Goal: Task Accomplishment & Management: Complete application form

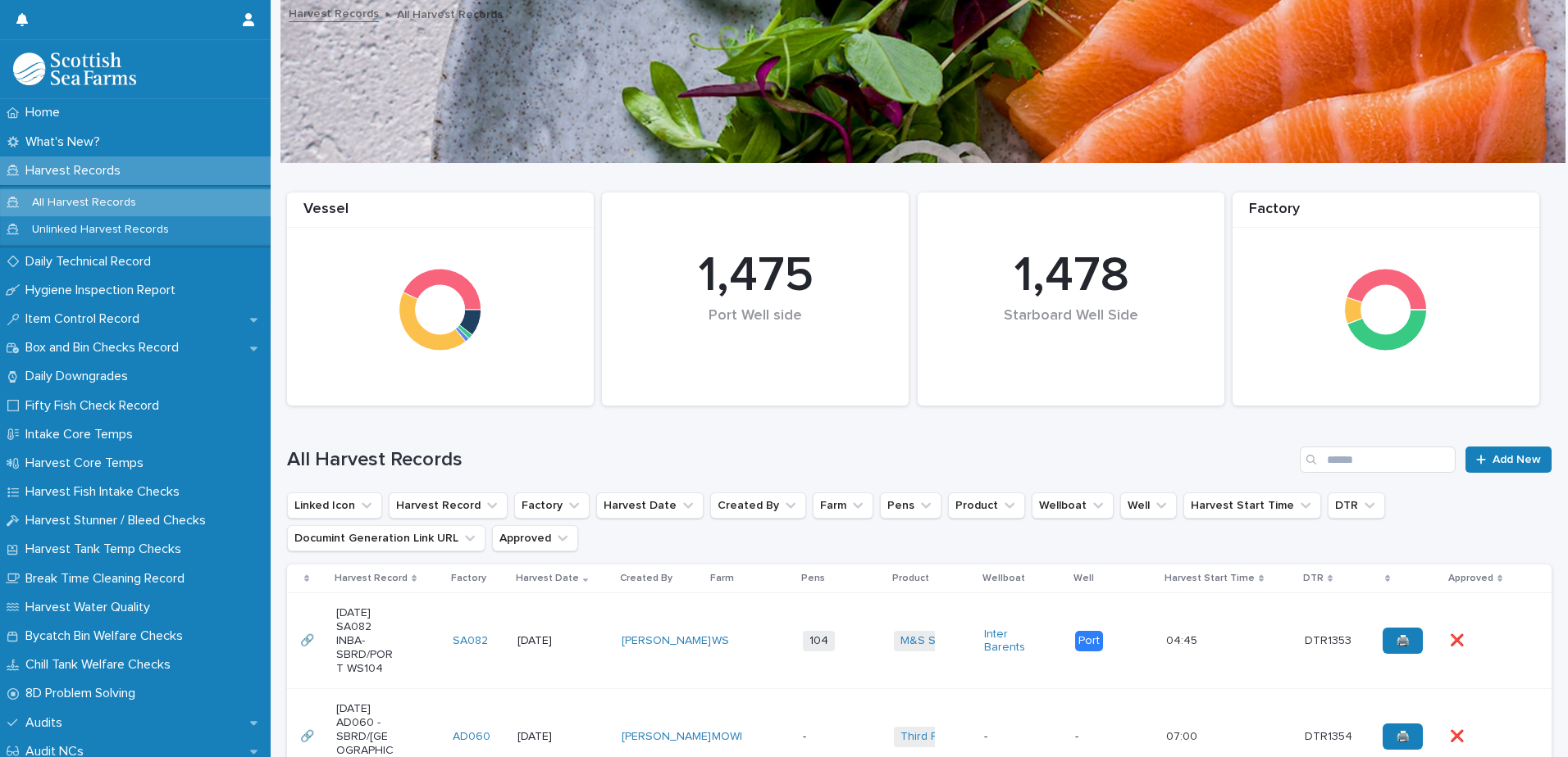
drag, startPoint x: 0, startPoint y: 0, endPoint x: 105, endPoint y: 265, distance: 285.0
click at [105, 265] on p "Daily Technical Record" at bounding box center [91, 261] width 145 height 15
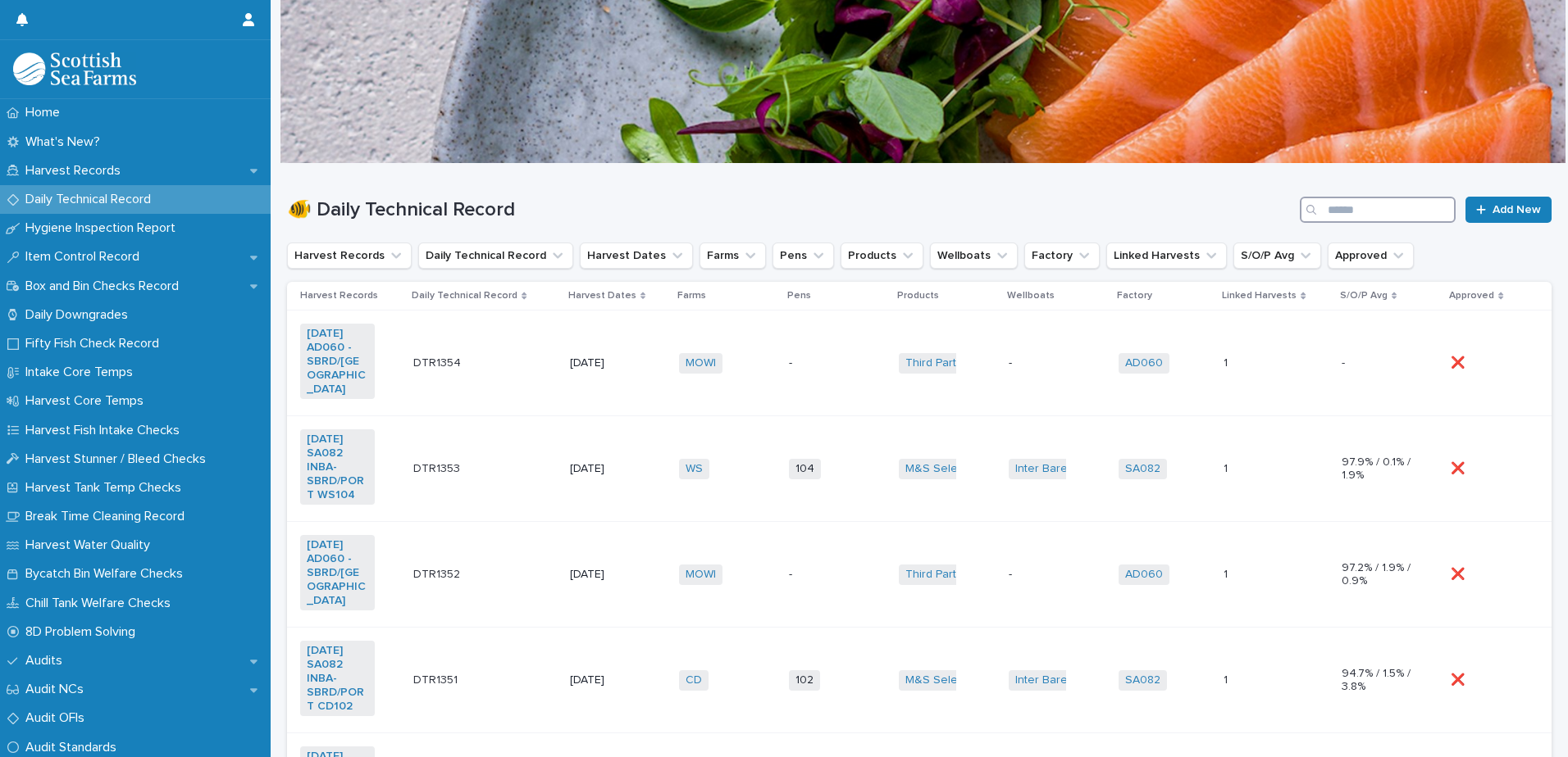
click at [1424, 210] on input "Search" at bounding box center [1377, 209] width 156 height 26
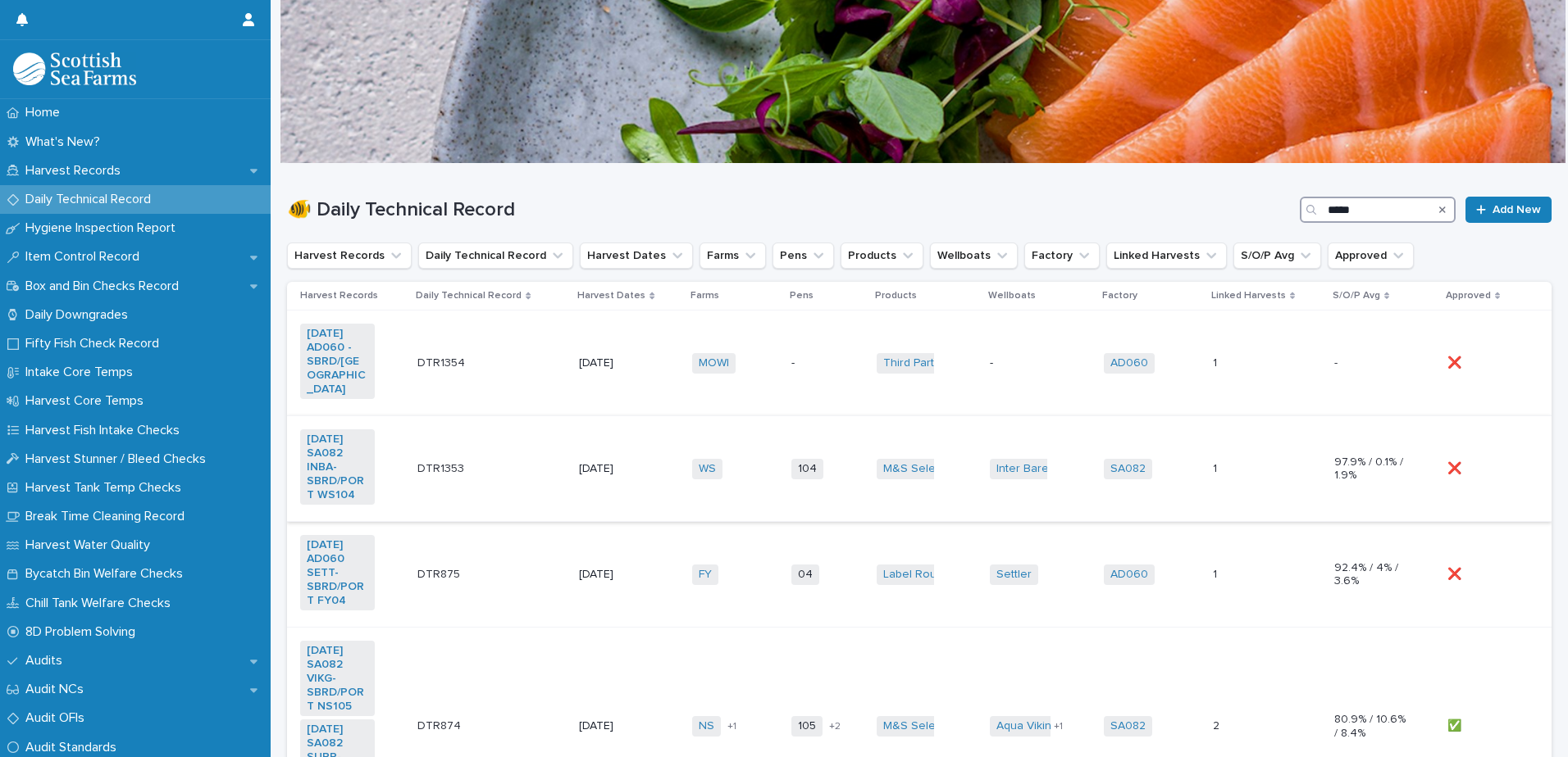
type input "*****"
click at [946, 424] on td "M&S Select + 0" at bounding box center [927, 469] width 114 height 105
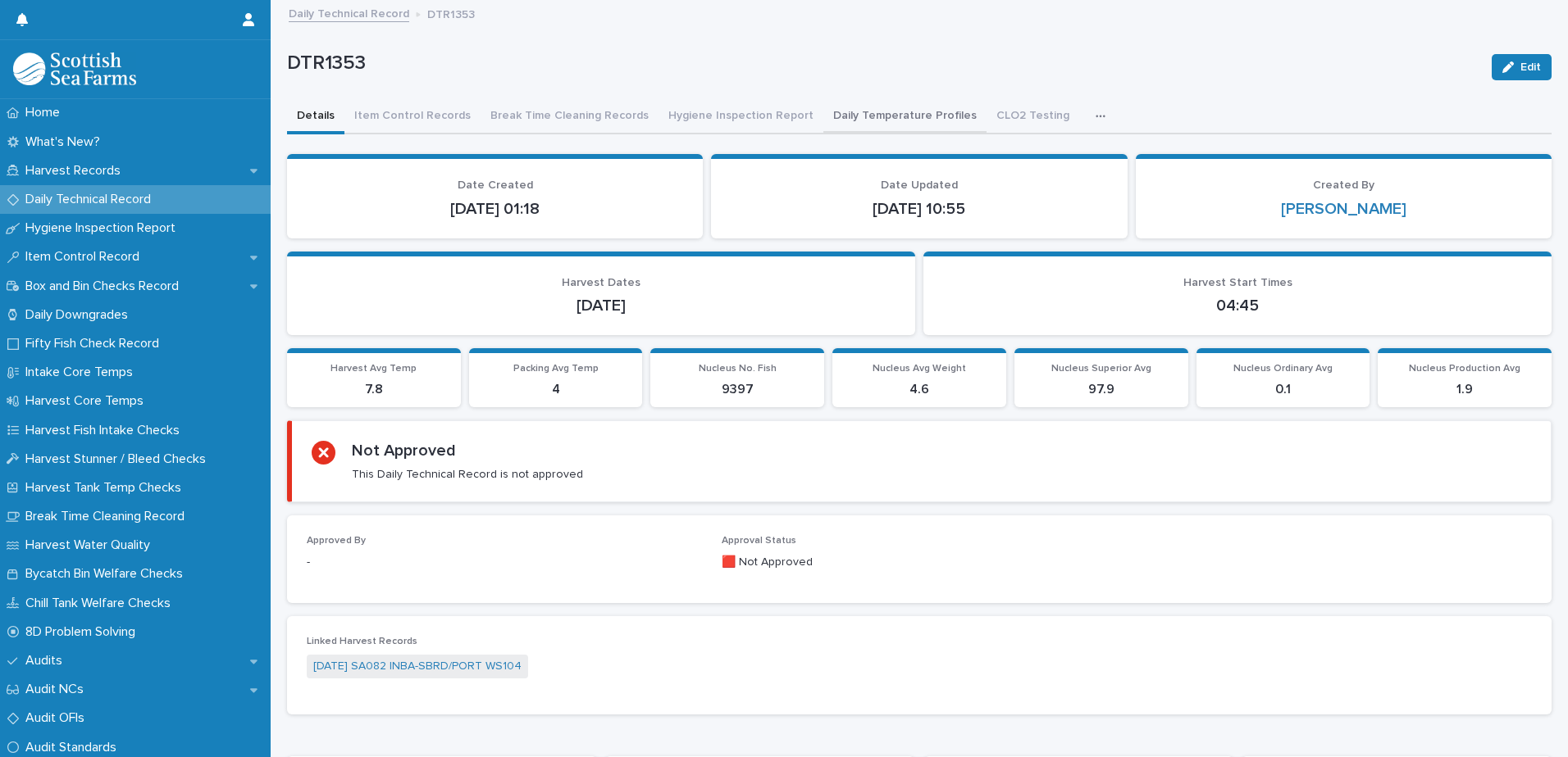
click at [866, 115] on button "Daily Temperature Profiles" at bounding box center [904, 117] width 163 height 34
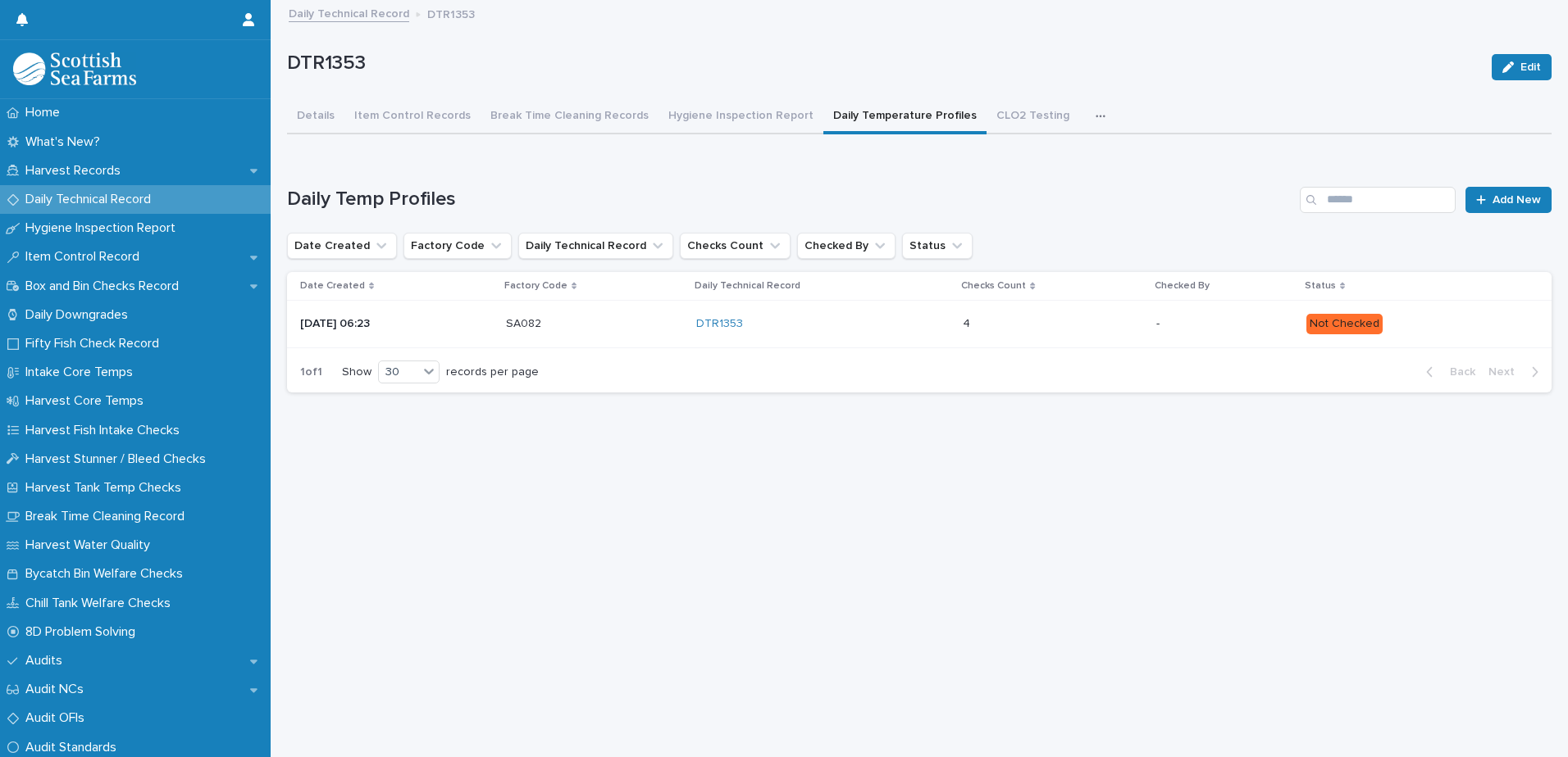
click at [1473, 329] on p "Not Checked" at bounding box center [1416, 324] width 219 height 21
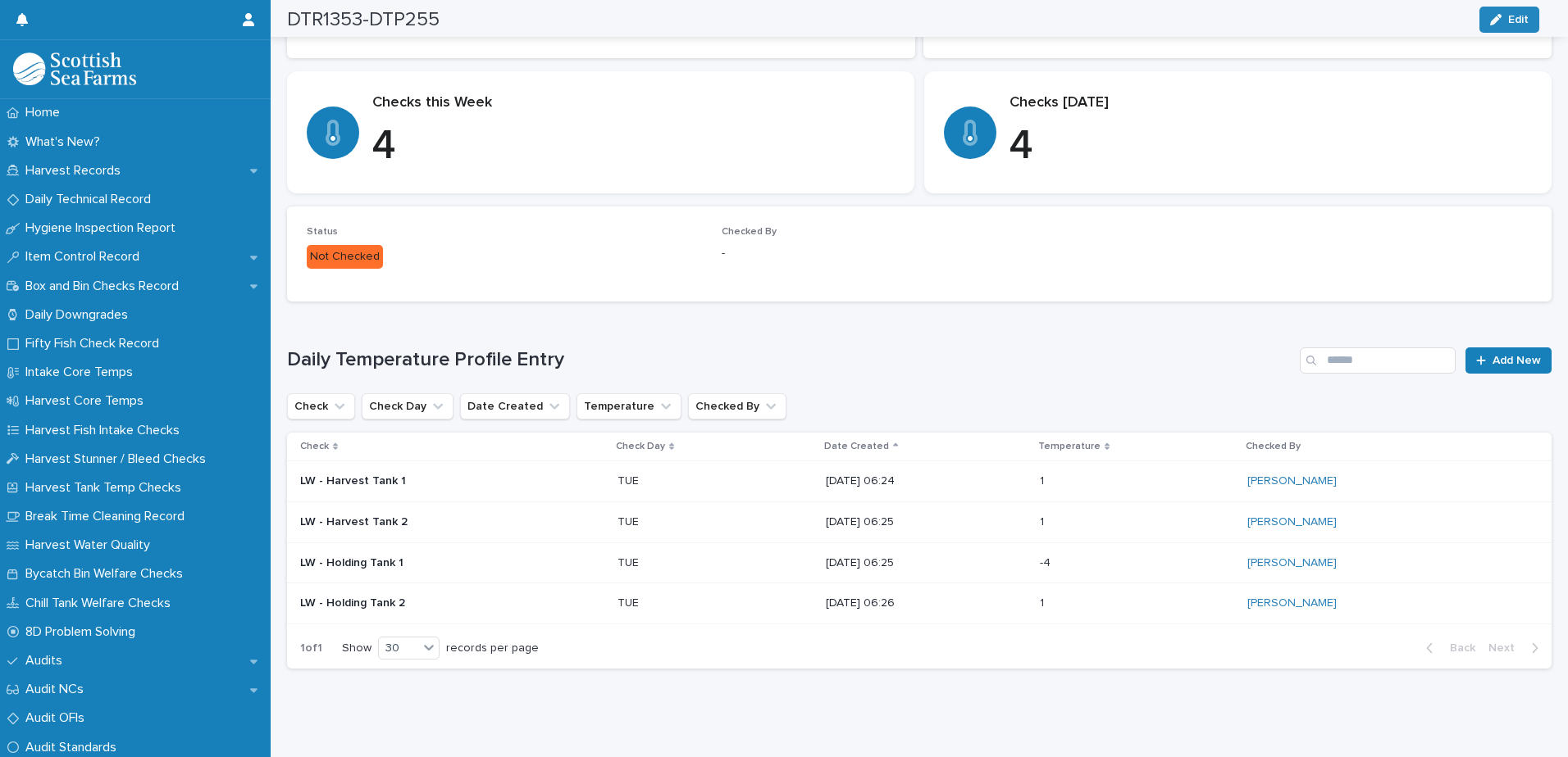
scroll to position [261, 0]
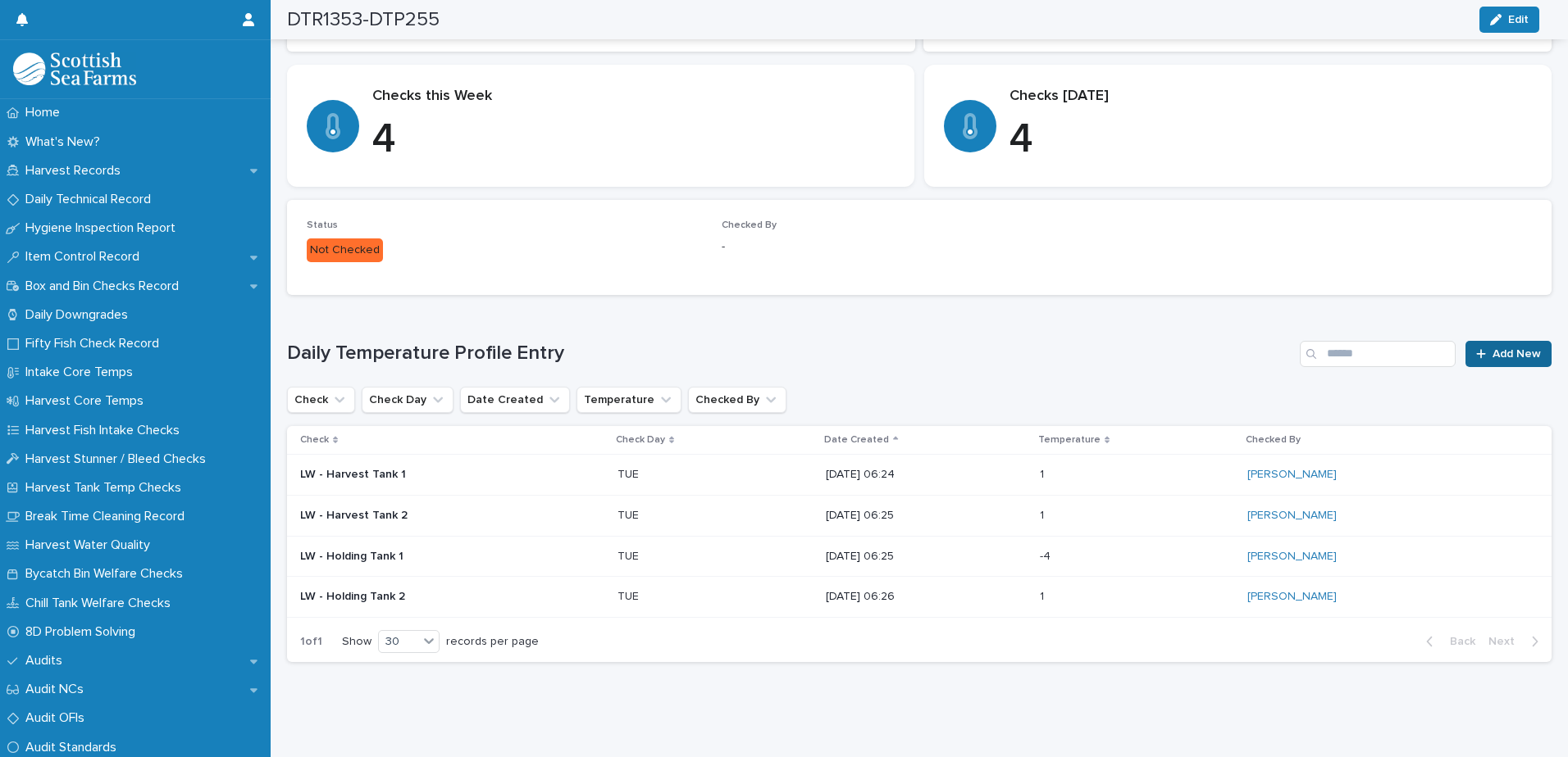
click at [1495, 349] on span "Add New" at bounding box center [1517, 354] width 49 height 12
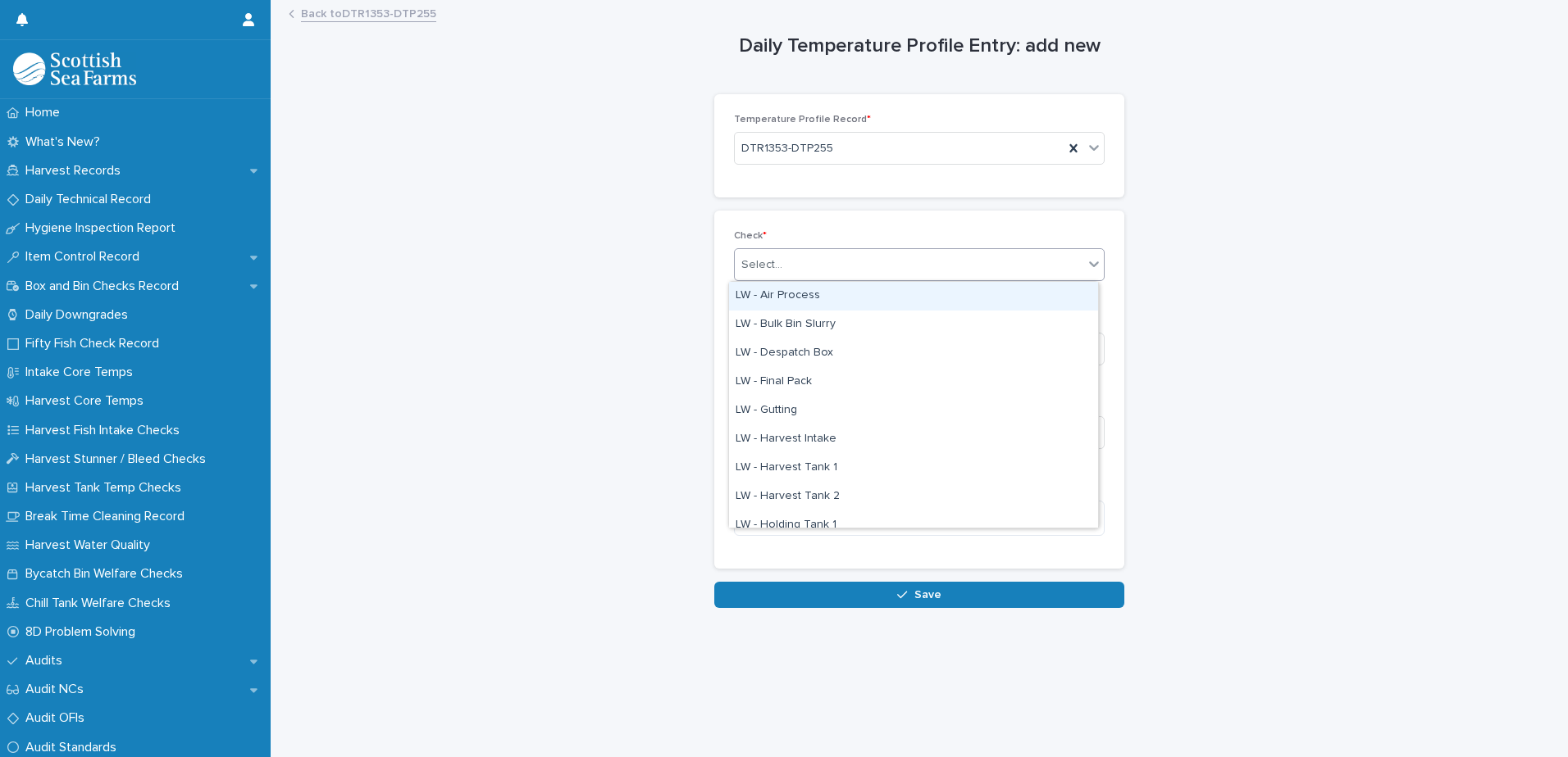
click at [815, 261] on div "Select..." at bounding box center [909, 265] width 349 height 27
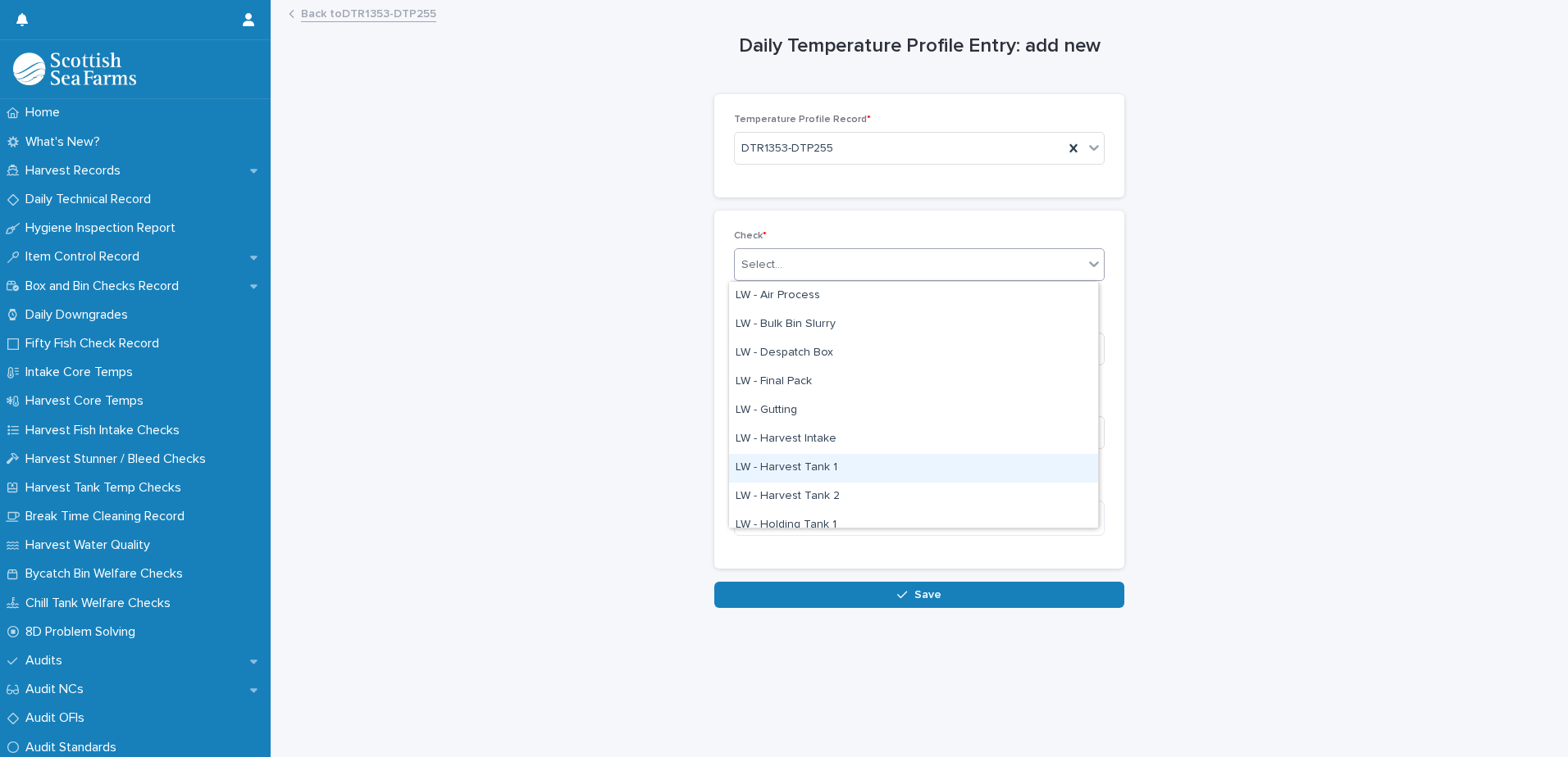
click at [862, 467] on div "LW - Harvest Tank 1" at bounding box center [912, 469] width 369 height 29
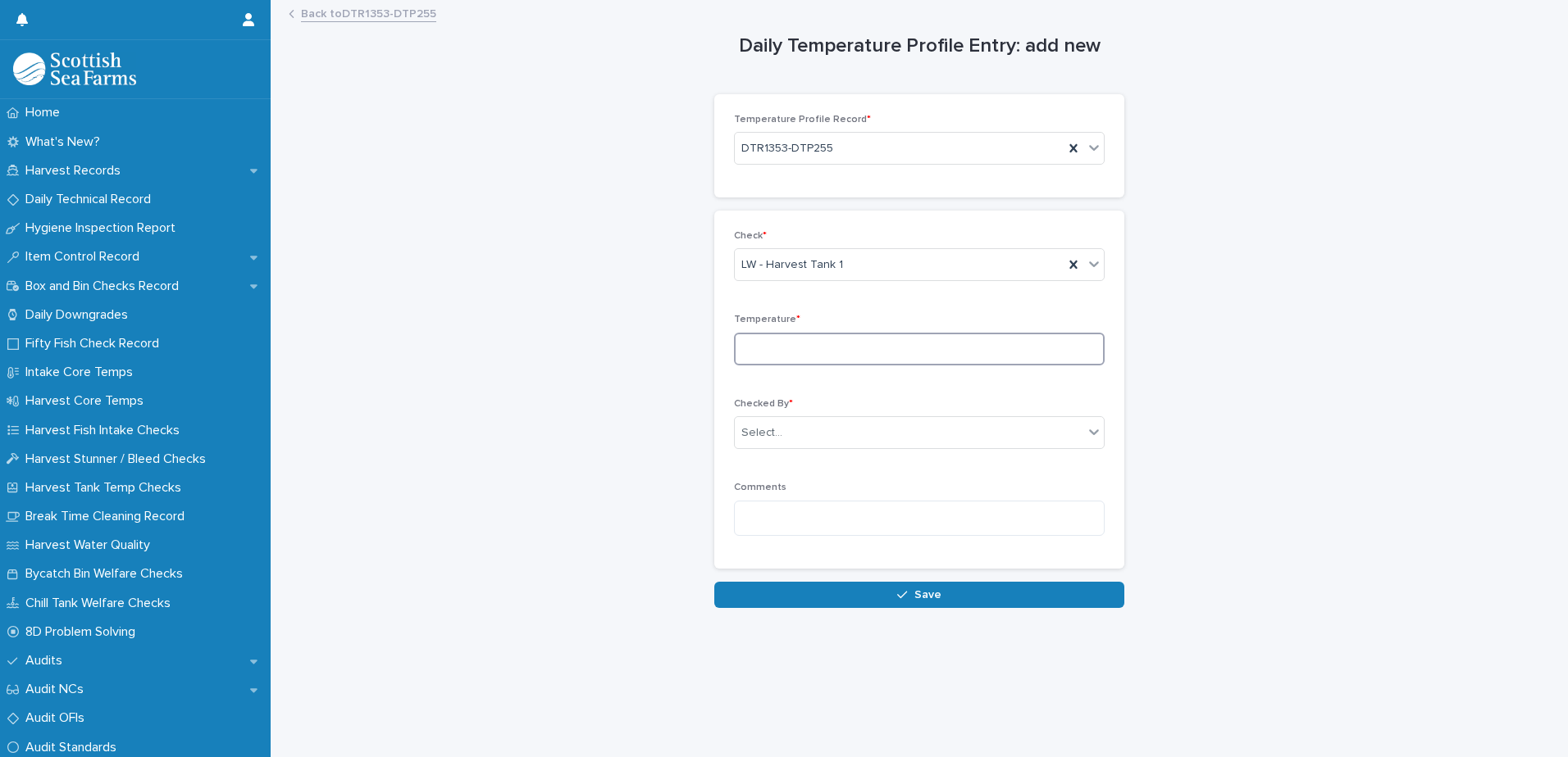
click at [901, 345] on input at bounding box center [919, 349] width 371 height 32
type input "*"
click at [856, 431] on div "Select..." at bounding box center [909, 433] width 349 height 27
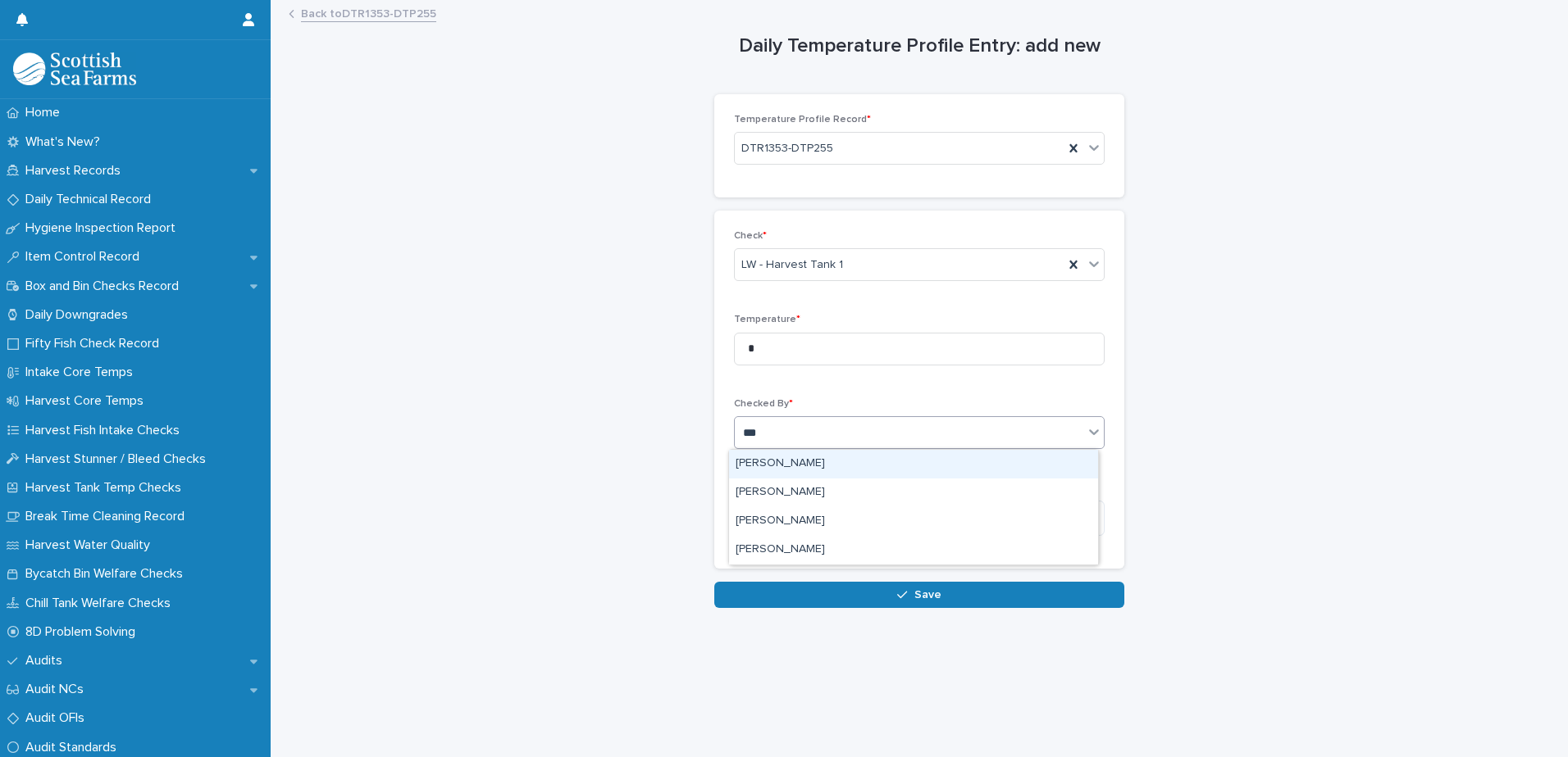
type input "****"
click at [828, 463] on div "[PERSON_NAME]" at bounding box center [912, 464] width 369 height 29
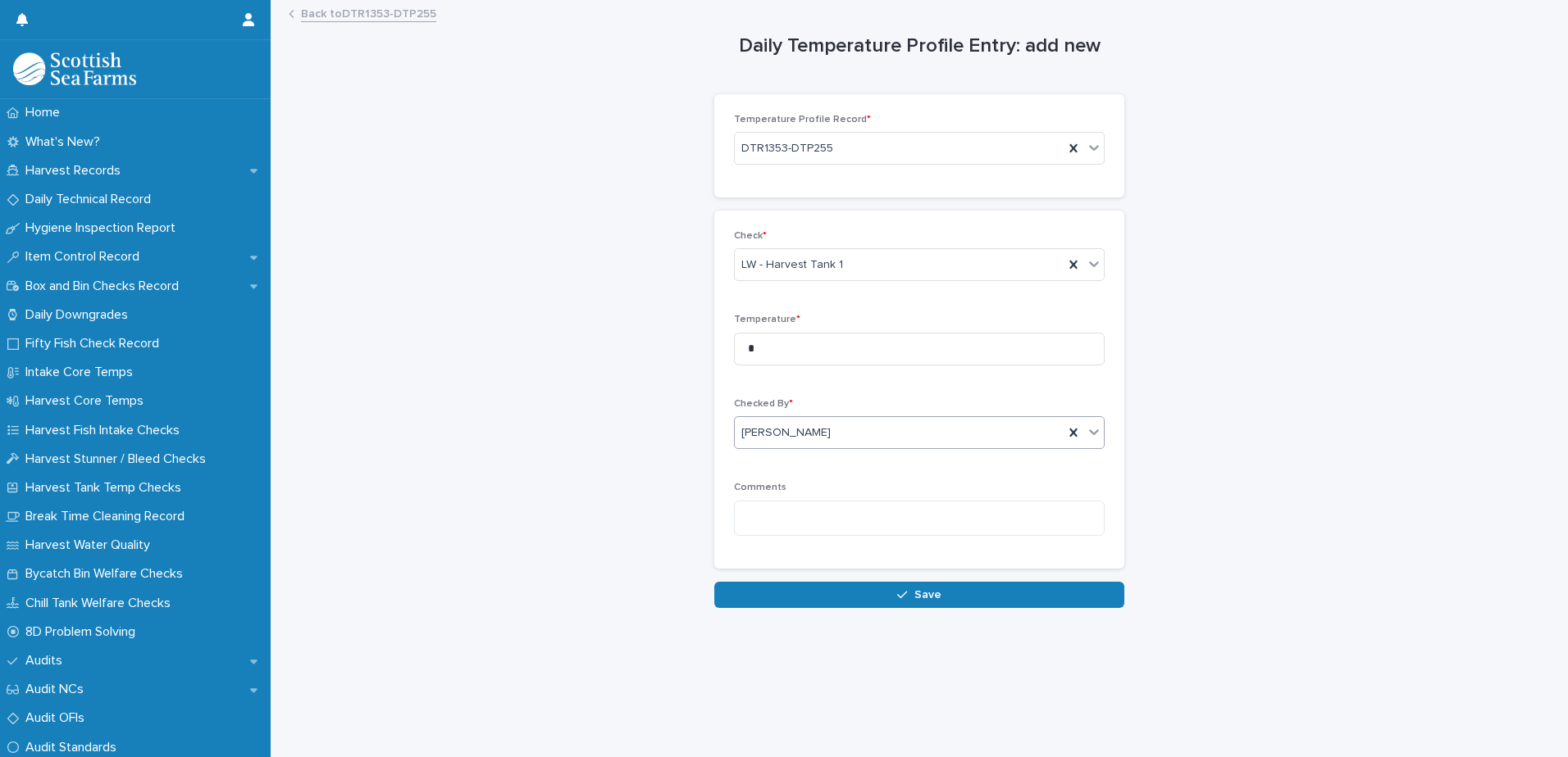
click at [901, 597] on icon "button" at bounding box center [902, 595] width 10 height 12
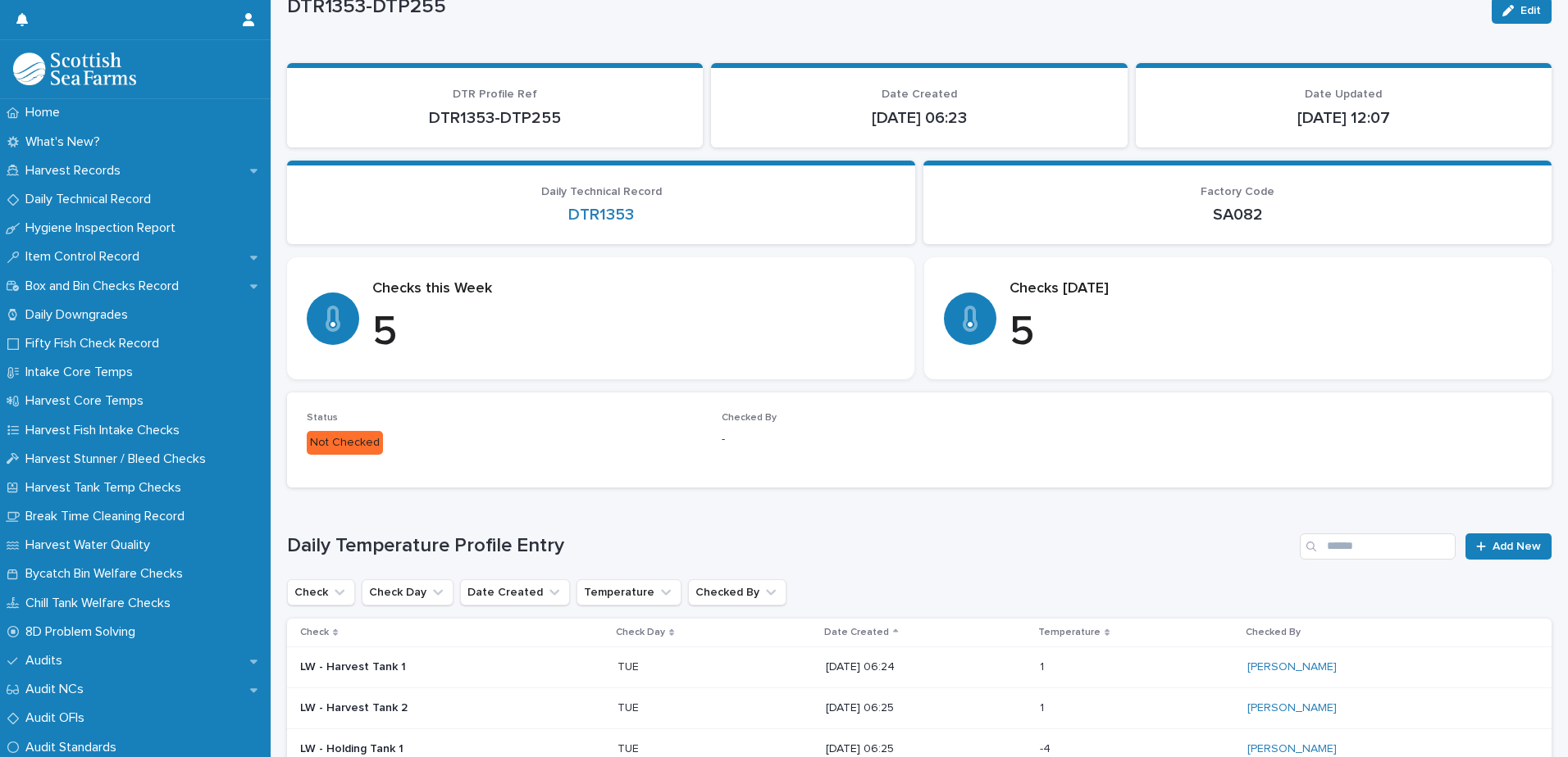
scroll to position [164, 0]
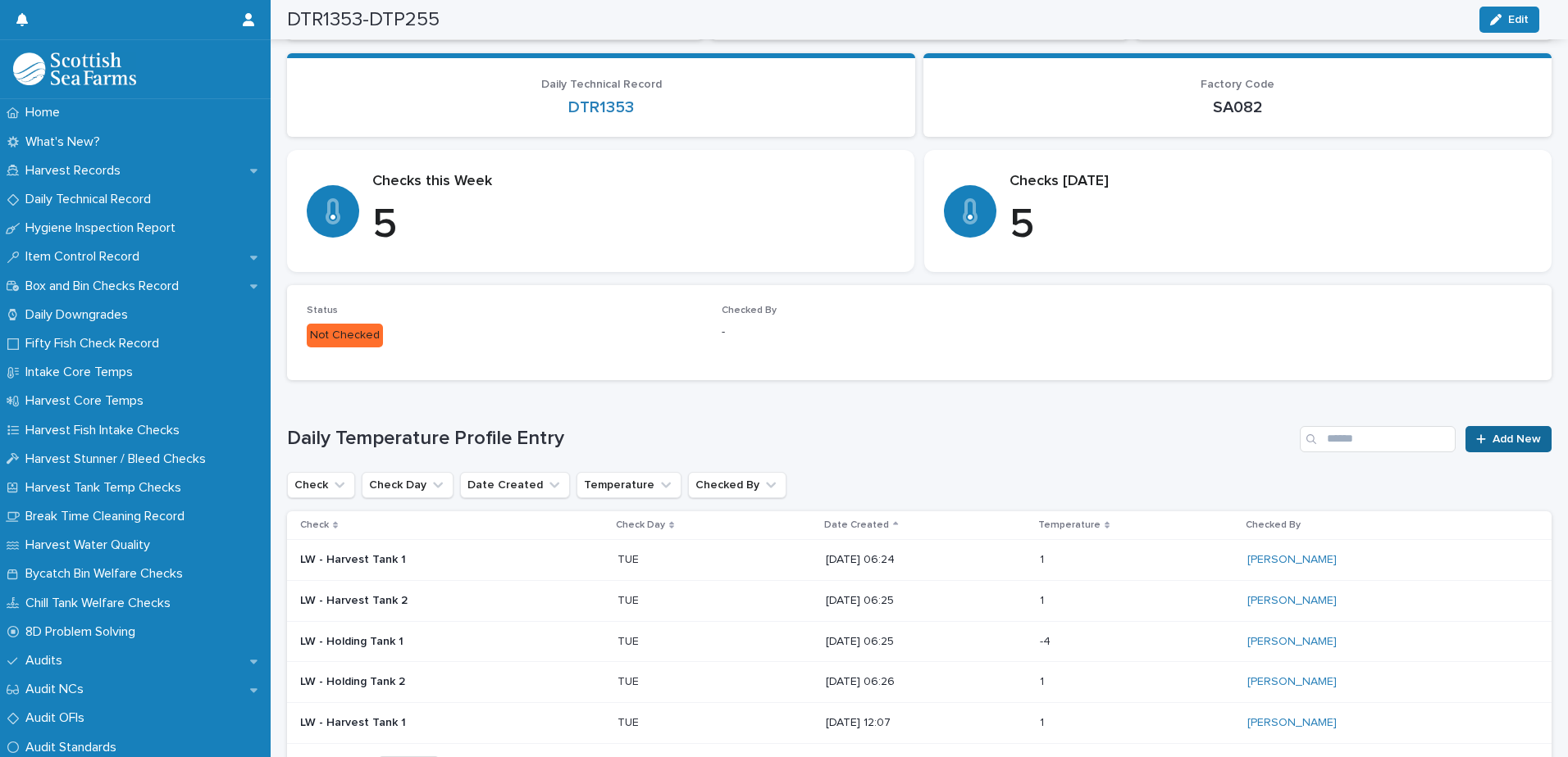
click at [1499, 437] on span "Add New" at bounding box center [1517, 439] width 49 height 12
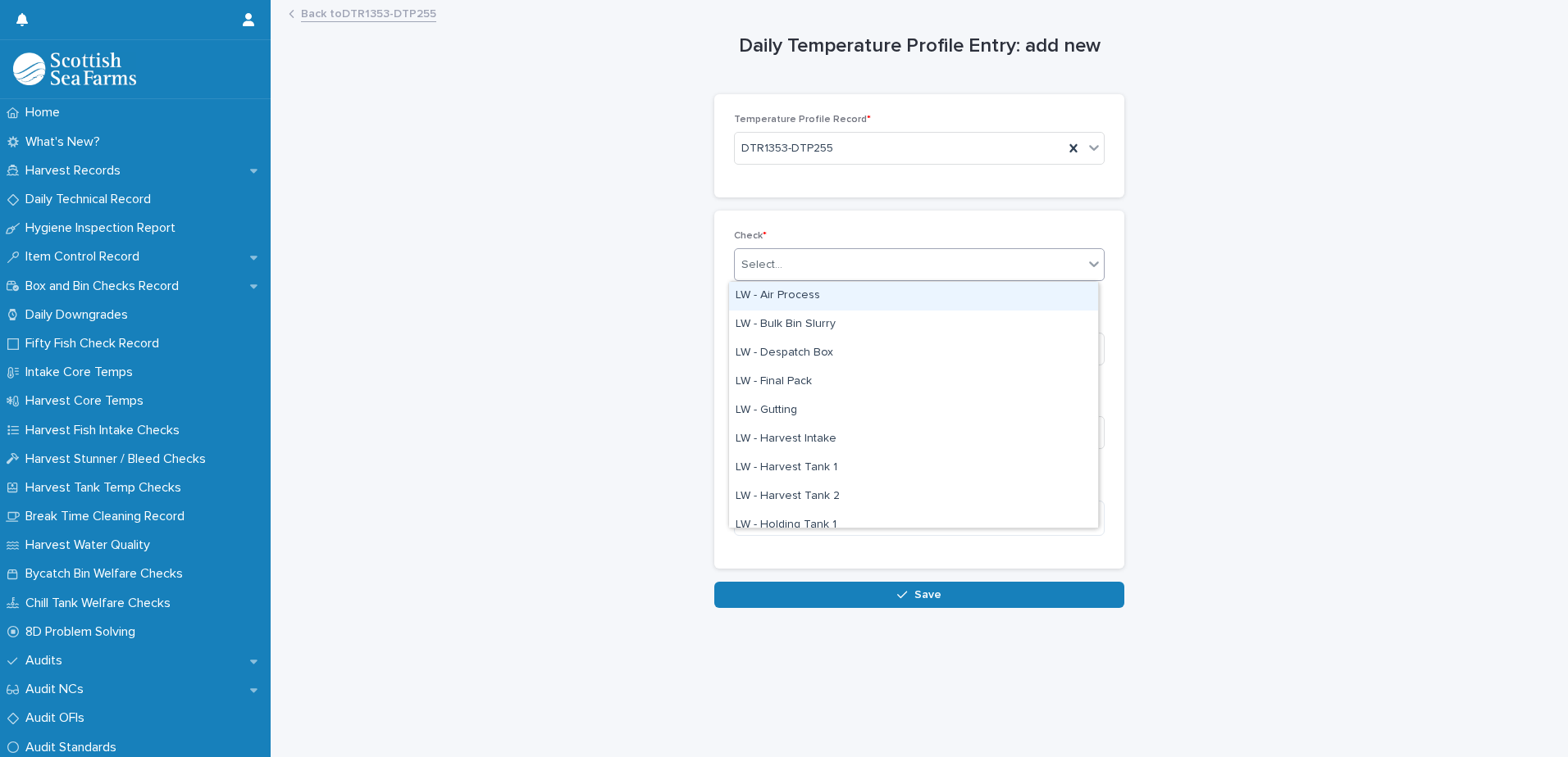
click at [800, 269] on div "Select..." at bounding box center [909, 265] width 349 height 27
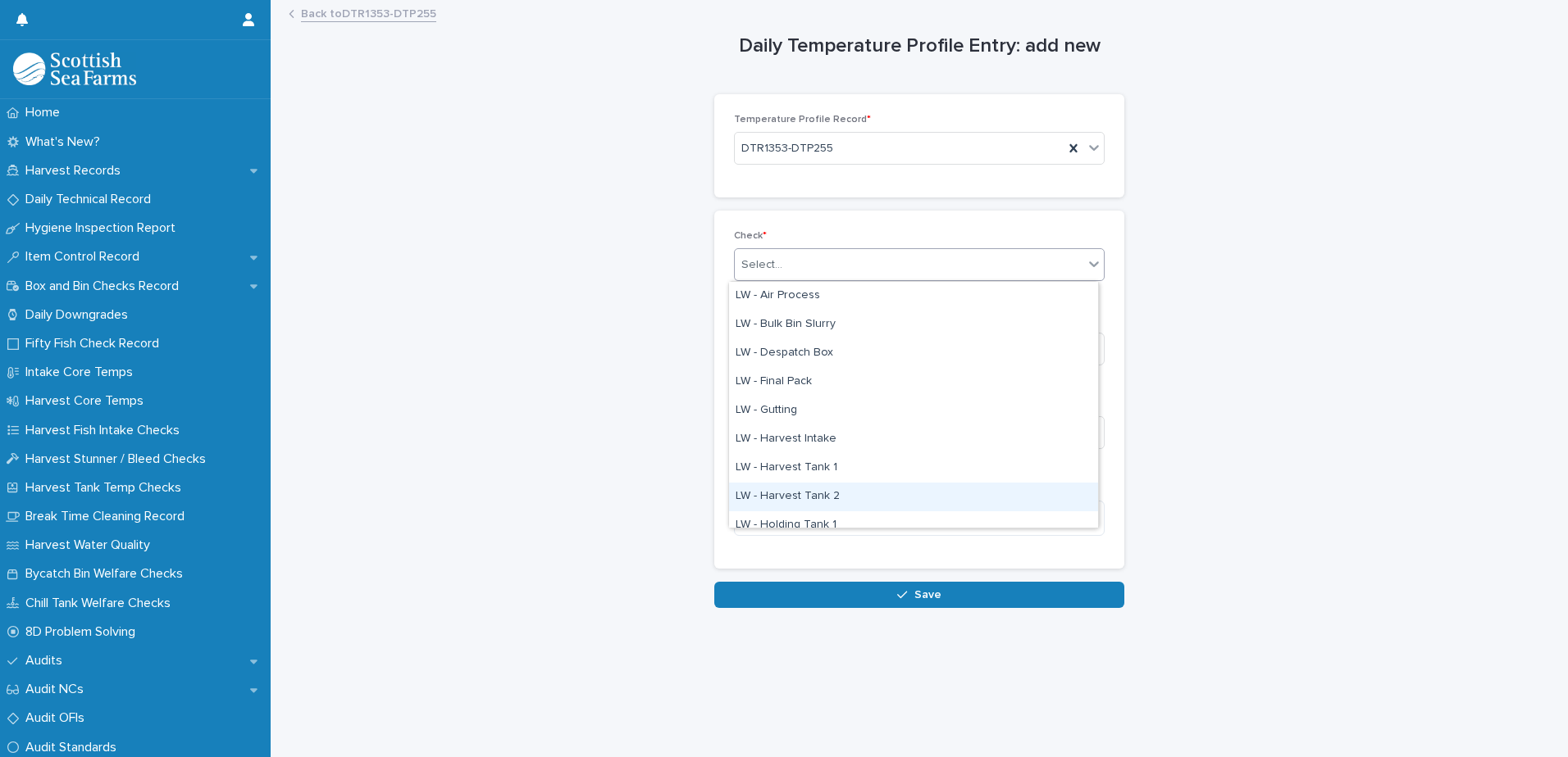
click at [855, 492] on div "LW - Harvest Tank 2" at bounding box center [912, 497] width 369 height 29
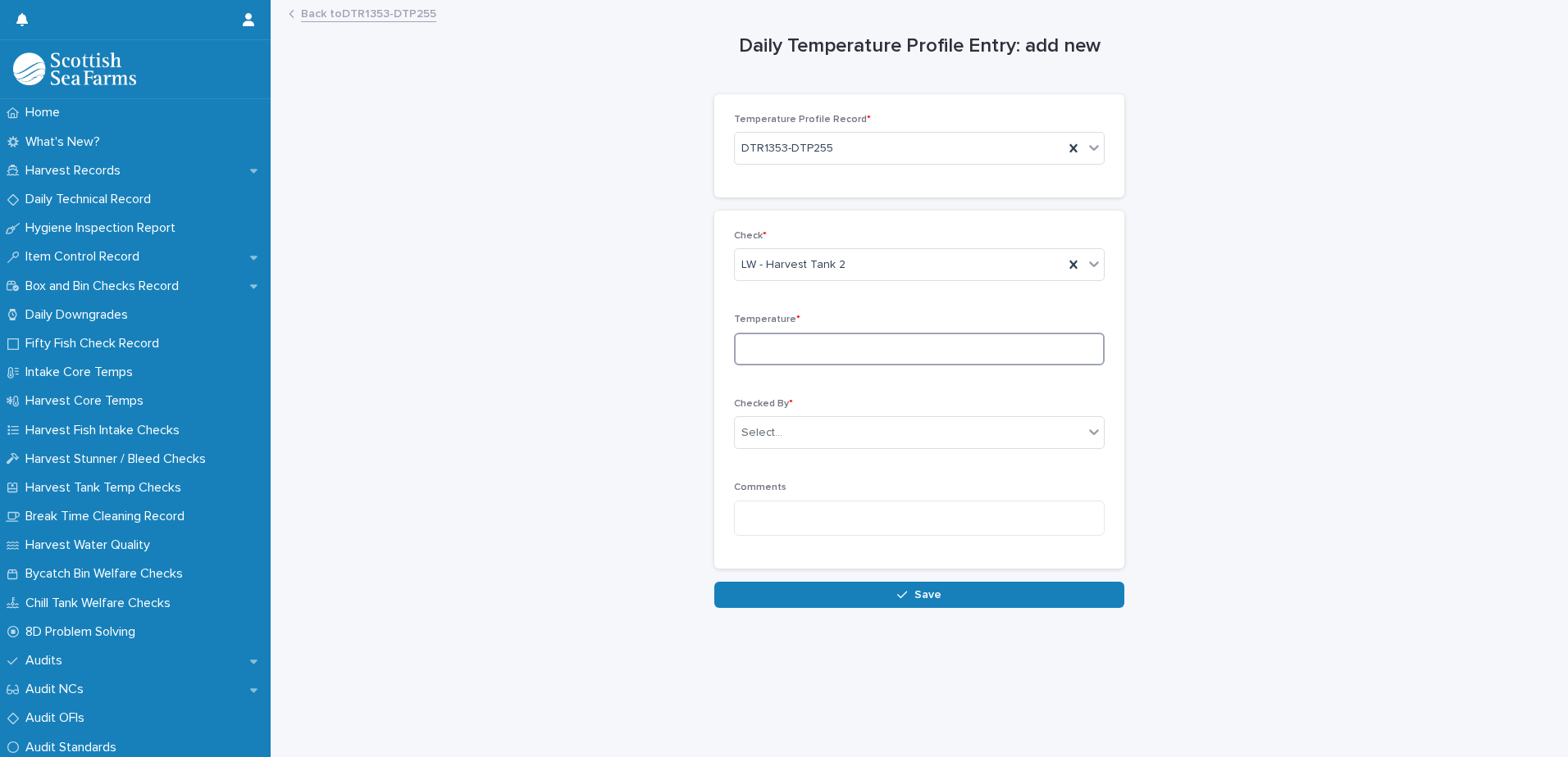
click at [896, 358] on input at bounding box center [919, 349] width 371 height 32
type input "*"
click at [843, 437] on div "Select..." at bounding box center [909, 433] width 349 height 27
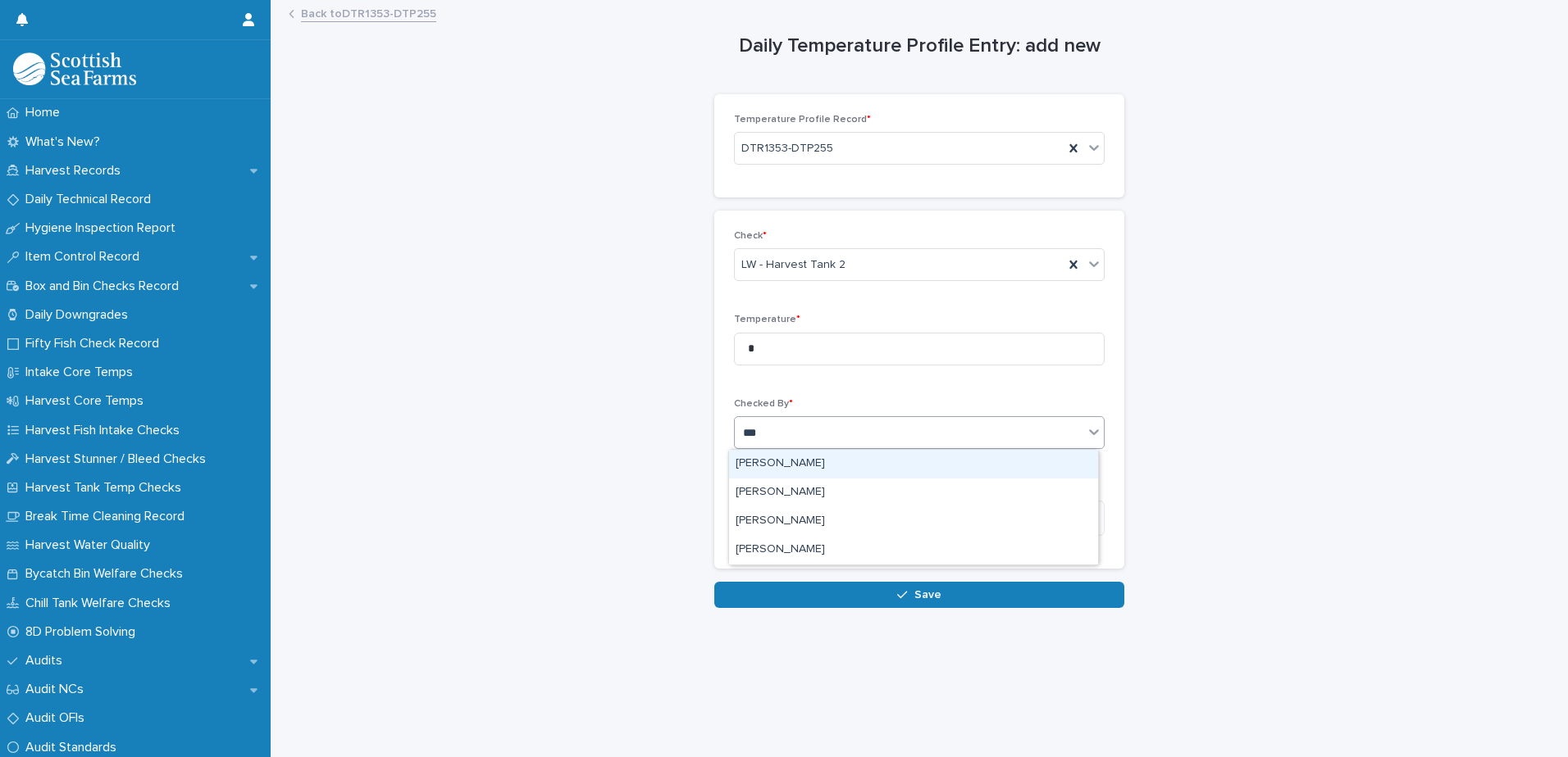
type input "****"
click at [829, 457] on div "[PERSON_NAME]" at bounding box center [912, 464] width 369 height 29
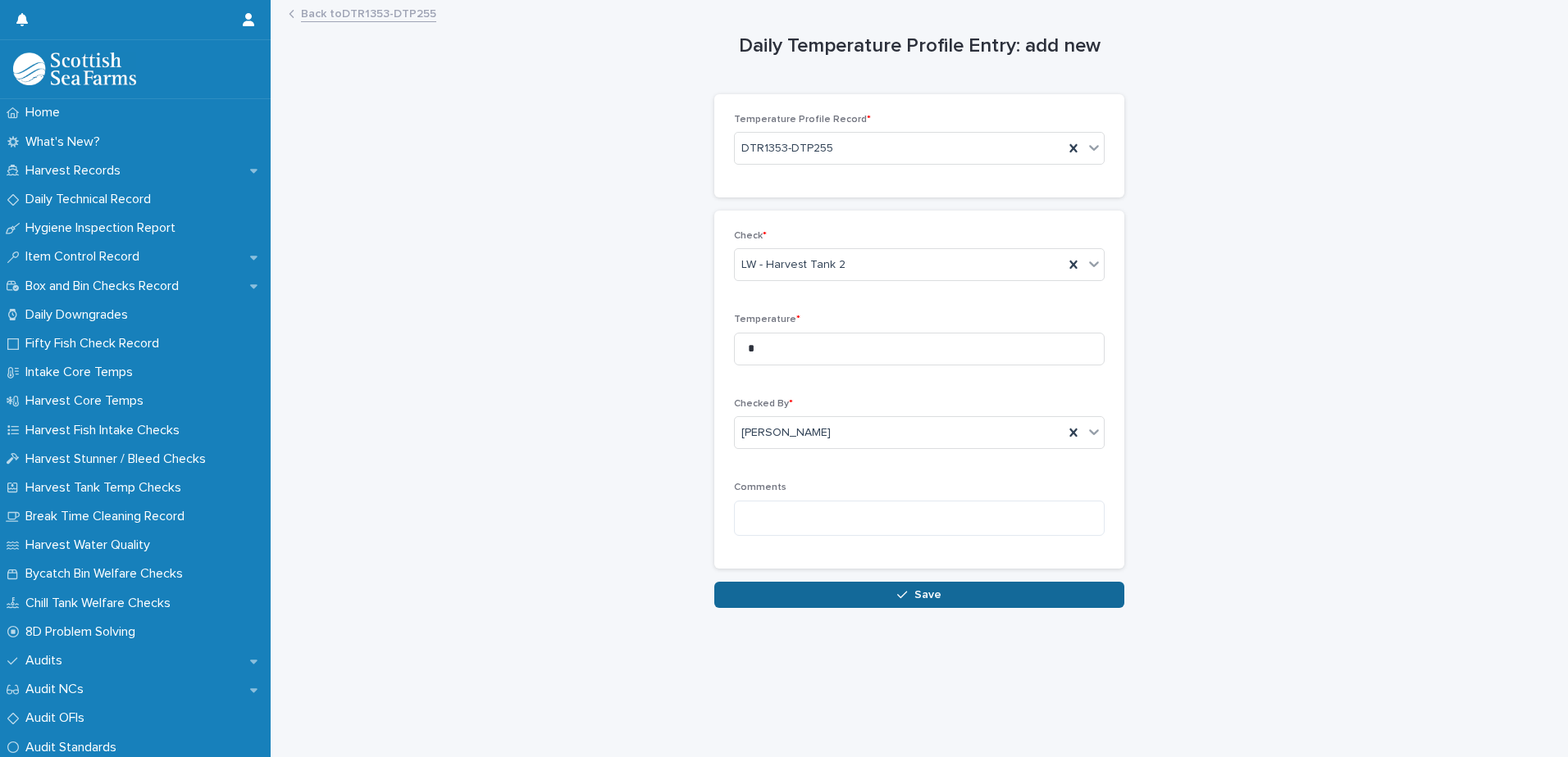
click at [941, 594] on button "Save" at bounding box center [919, 595] width 410 height 26
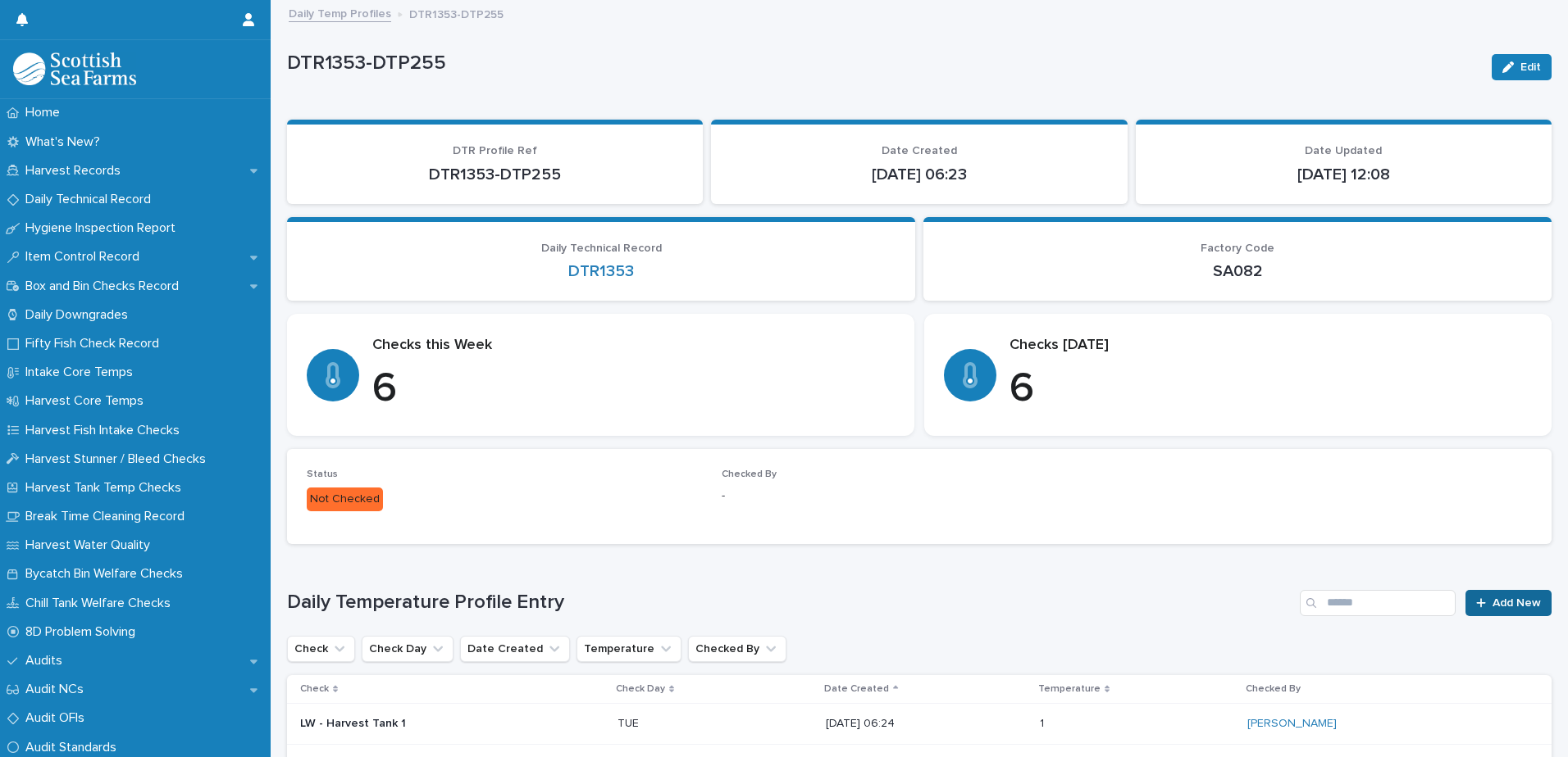
click at [1501, 602] on span "Add New" at bounding box center [1517, 603] width 49 height 12
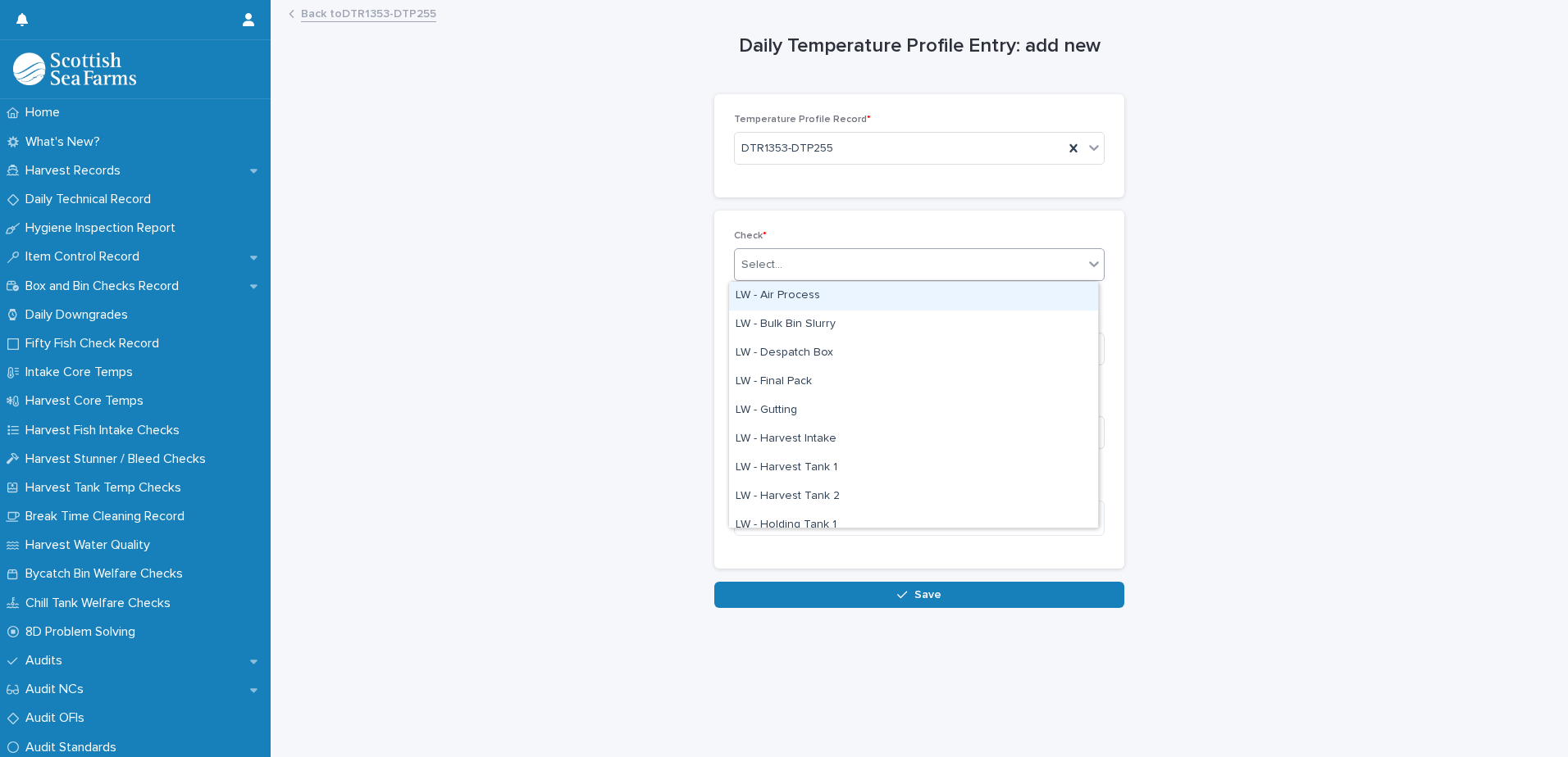
click at [862, 260] on div "Select..." at bounding box center [909, 265] width 349 height 27
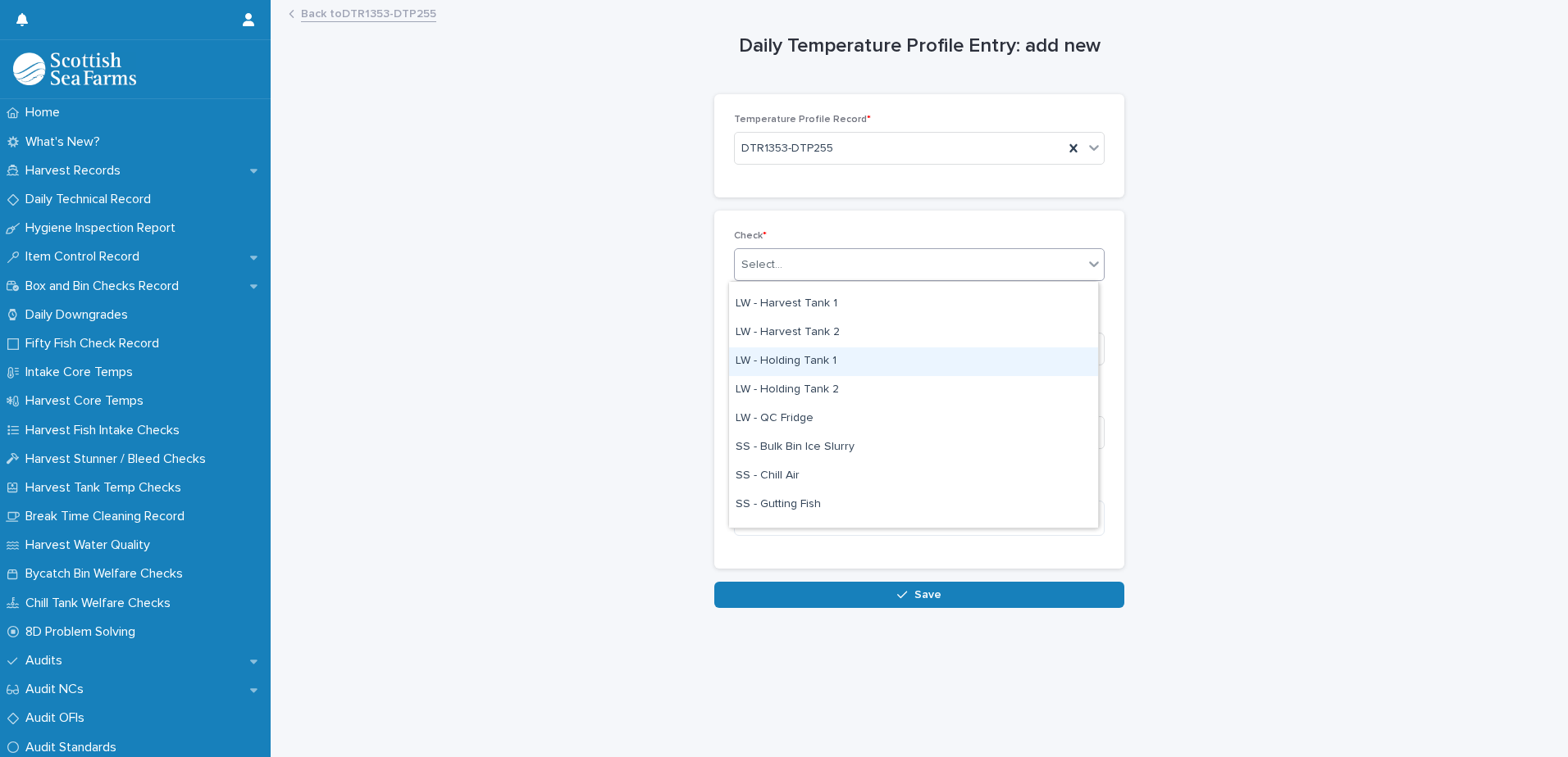
click at [864, 364] on div "LW - Holding Tank 1" at bounding box center [912, 362] width 369 height 29
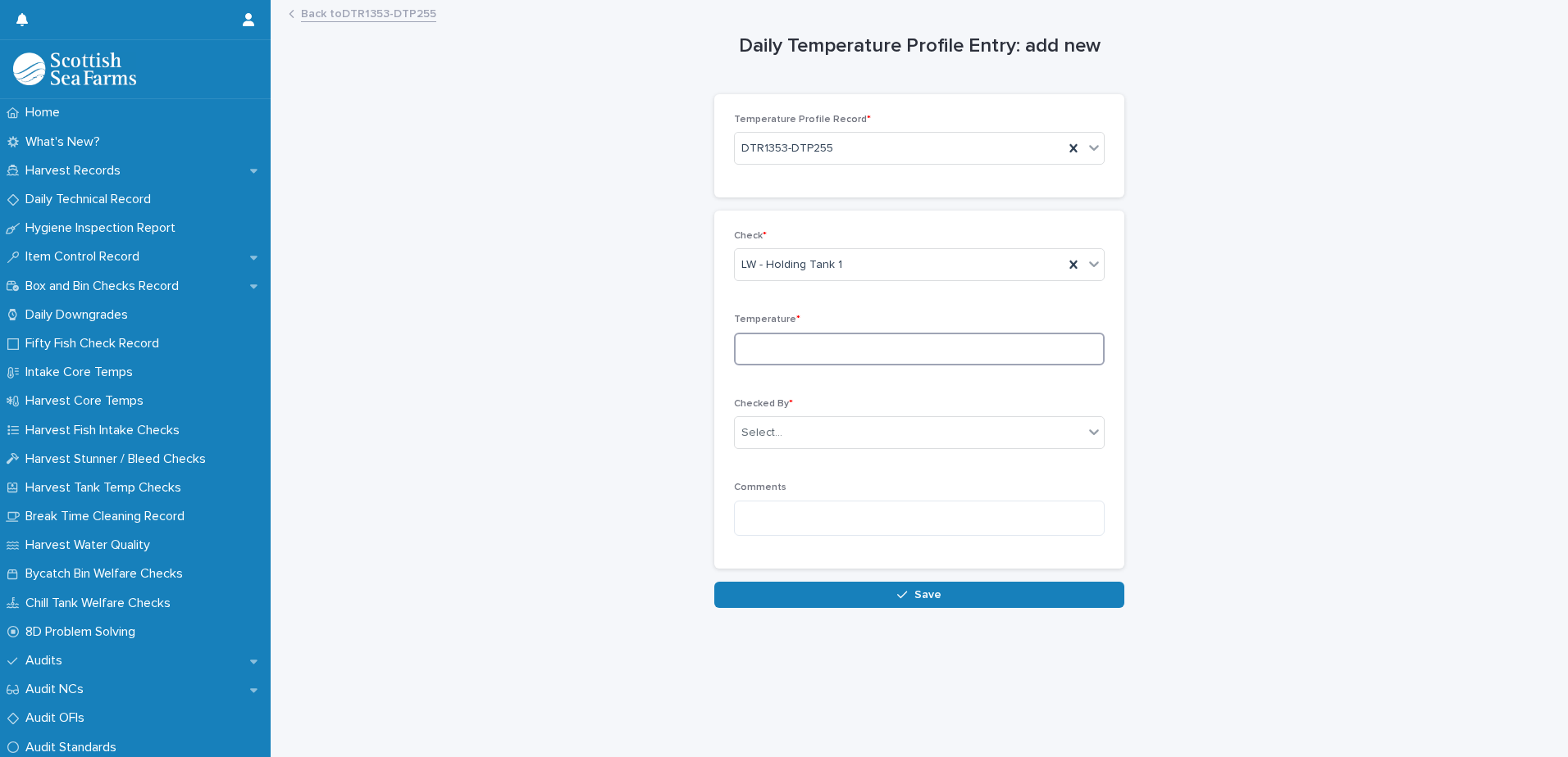
click at [866, 354] on input at bounding box center [919, 349] width 371 height 32
type input "**"
click at [848, 428] on div "Select..." at bounding box center [909, 433] width 349 height 27
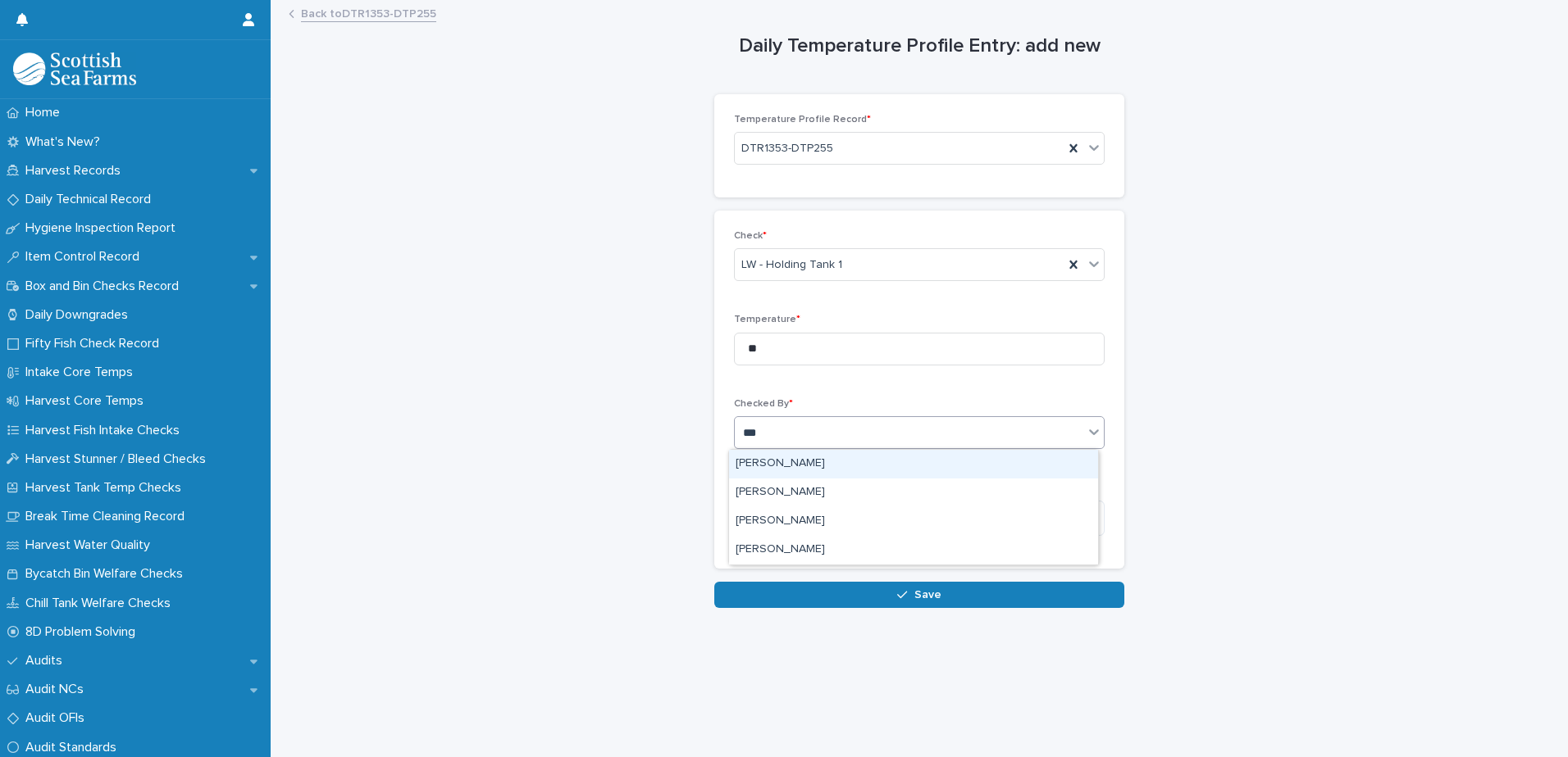
type input "****"
click at [812, 467] on div "[PERSON_NAME]" at bounding box center [912, 464] width 369 height 29
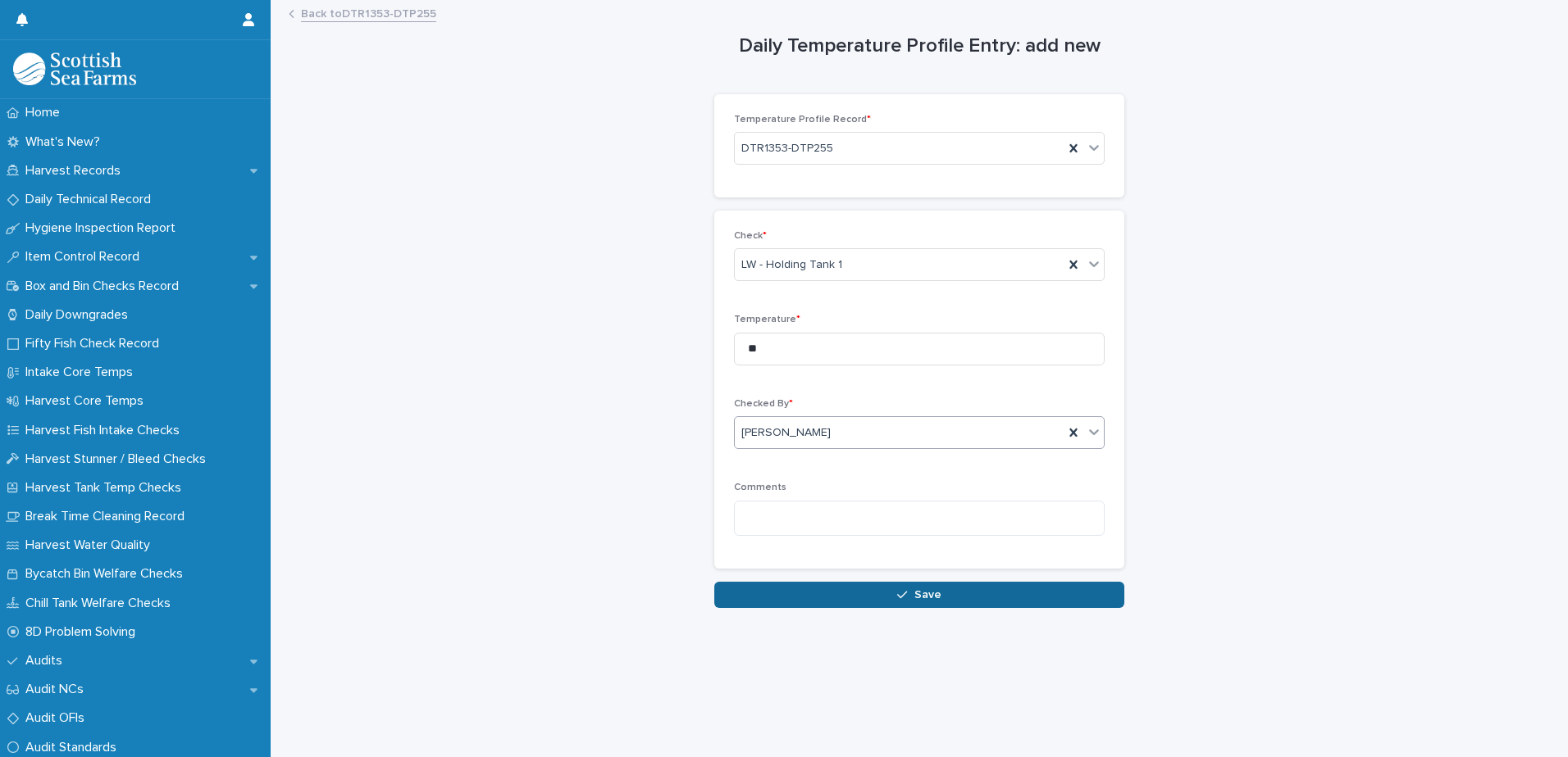
click at [901, 588] on button "Save" at bounding box center [919, 595] width 410 height 26
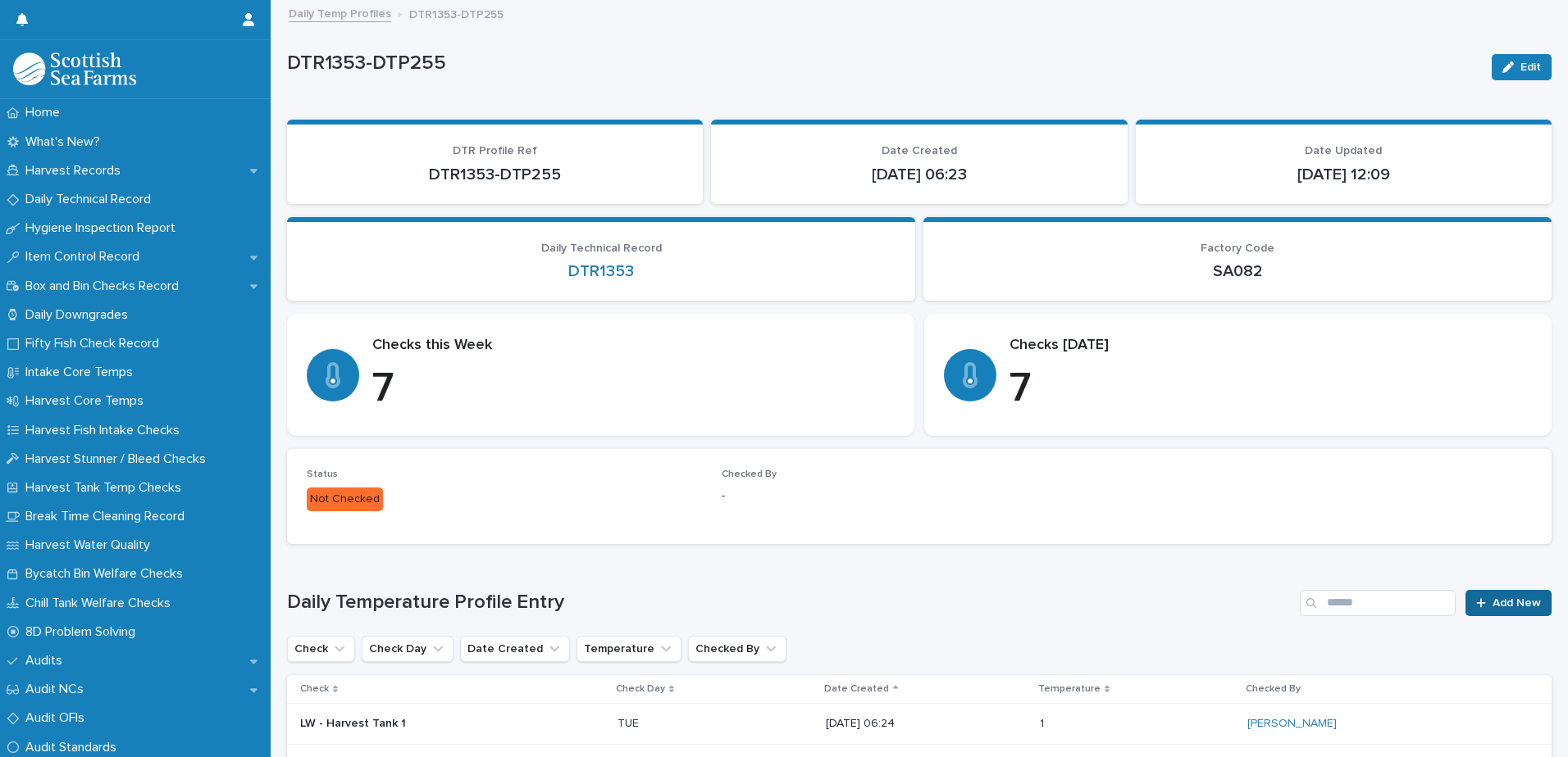
click at [1508, 597] on span "Add New" at bounding box center [1517, 603] width 49 height 12
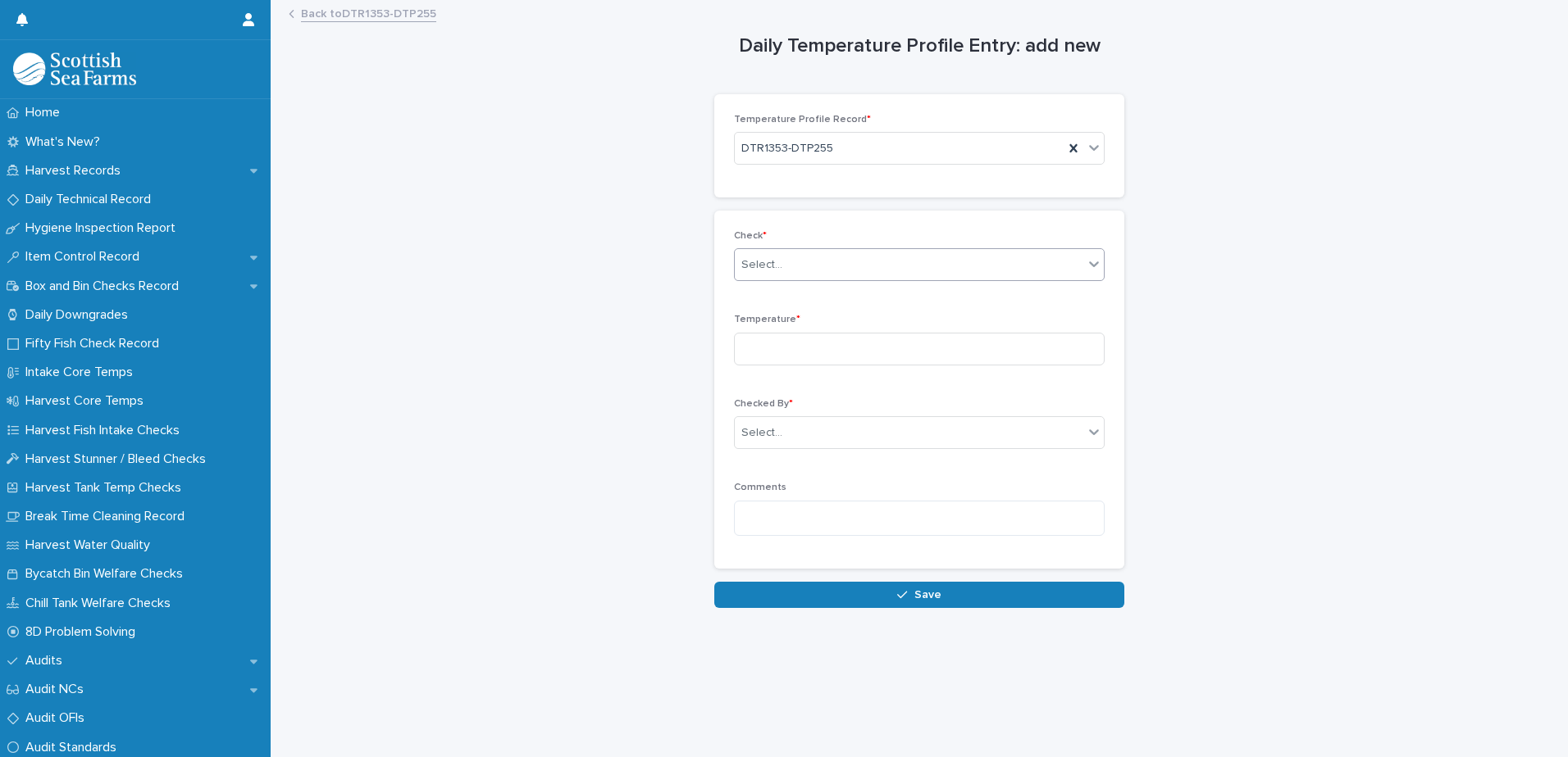
click at [822, 269] on div "Select..." at bounding box center [909, 265] width 349 height 27
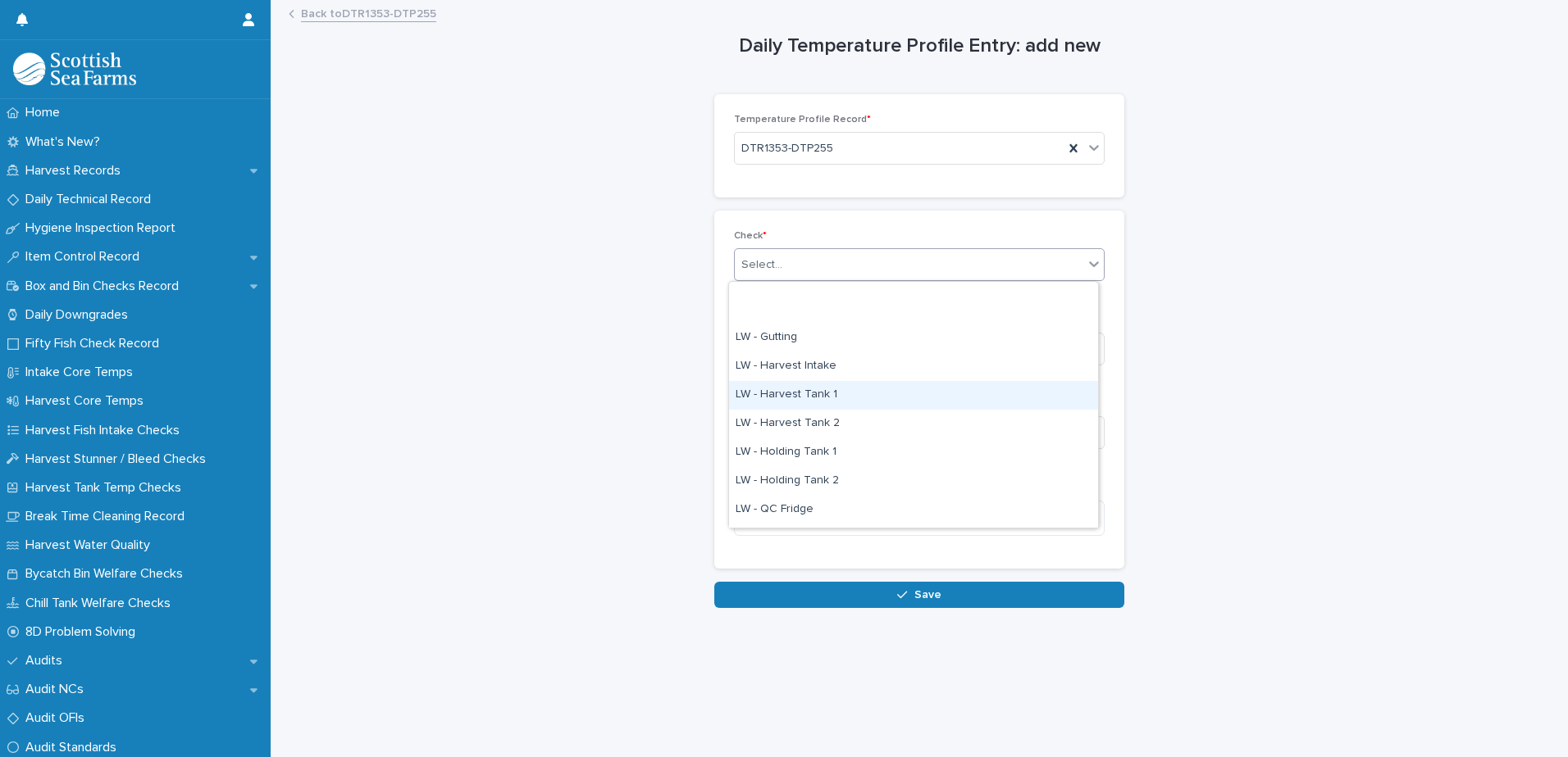
scroll to position [164, 0]
click at [879, 387] on div "LW - Holding Tank 2" at bounding box center [912, 390] width 369 height 29
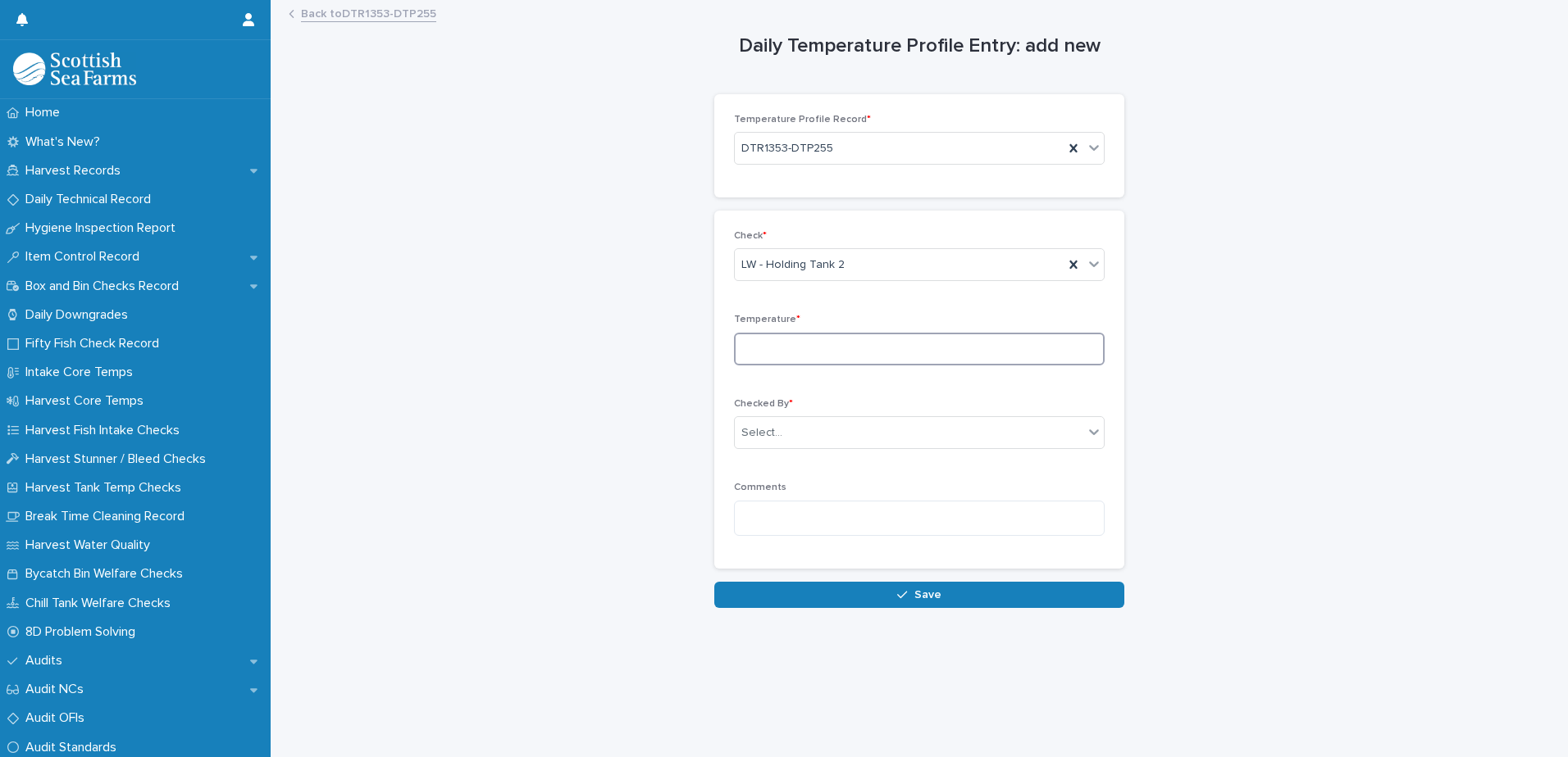
click at [897, 350] on input at bounding box center [919, 349] width 371 height 32
type input "*"
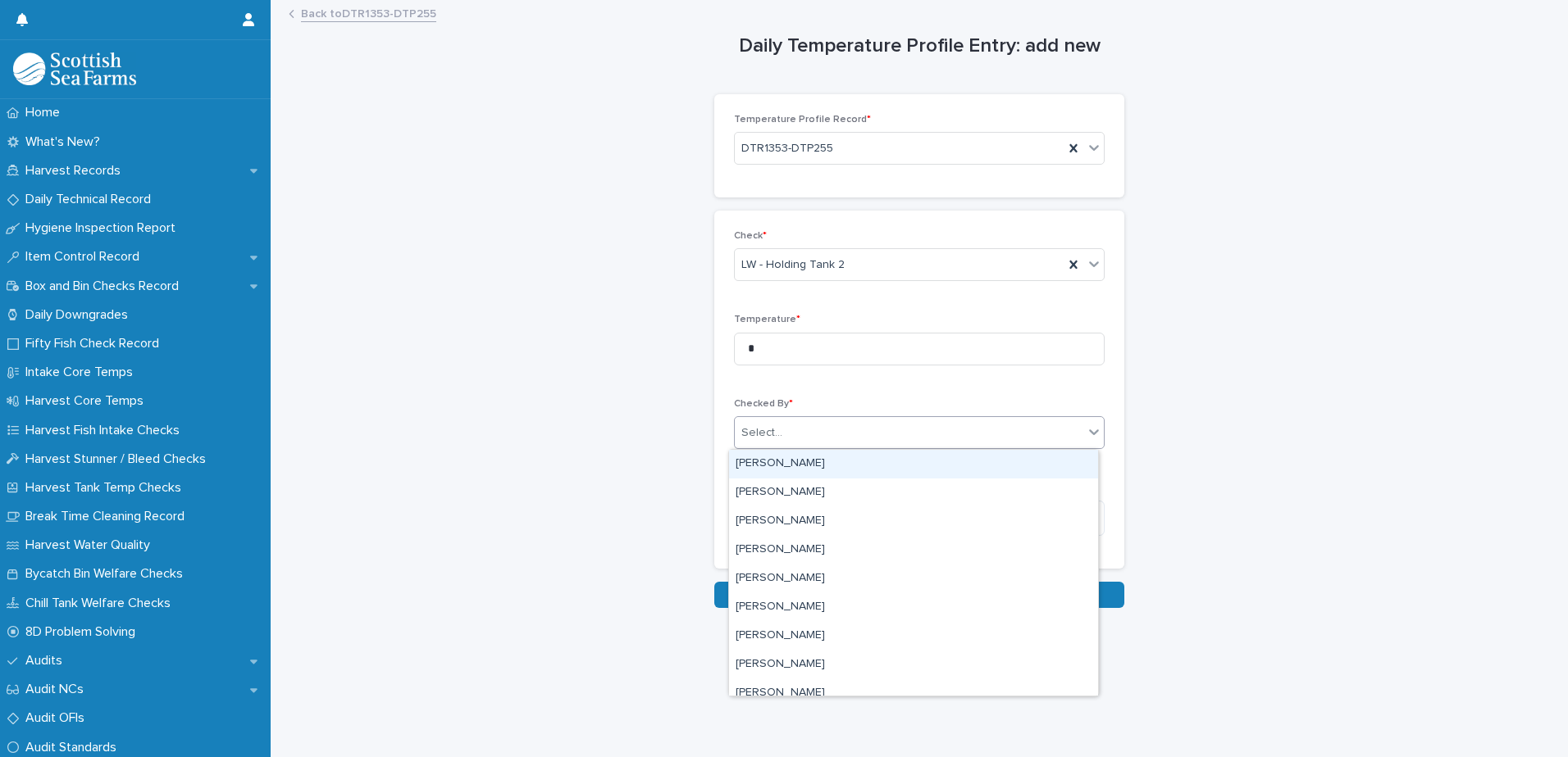
click at [858, 431] on div "Select..." at bounding box center [909, 433] width 349 height 27
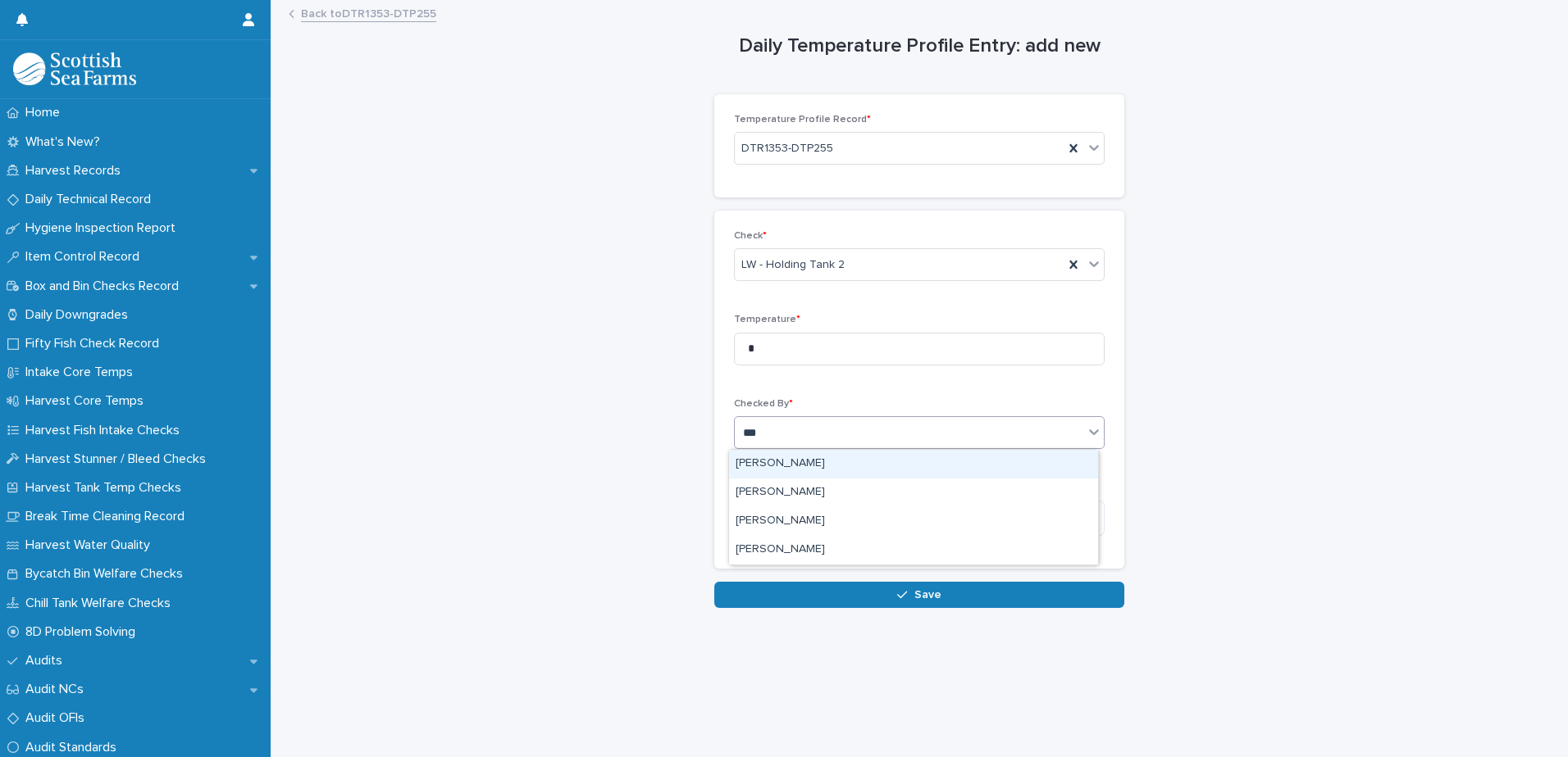
type input "****"
click at [835, 457] on div "[PERSON_NAME]" at bounding box center [912, 464] width 369 height 29
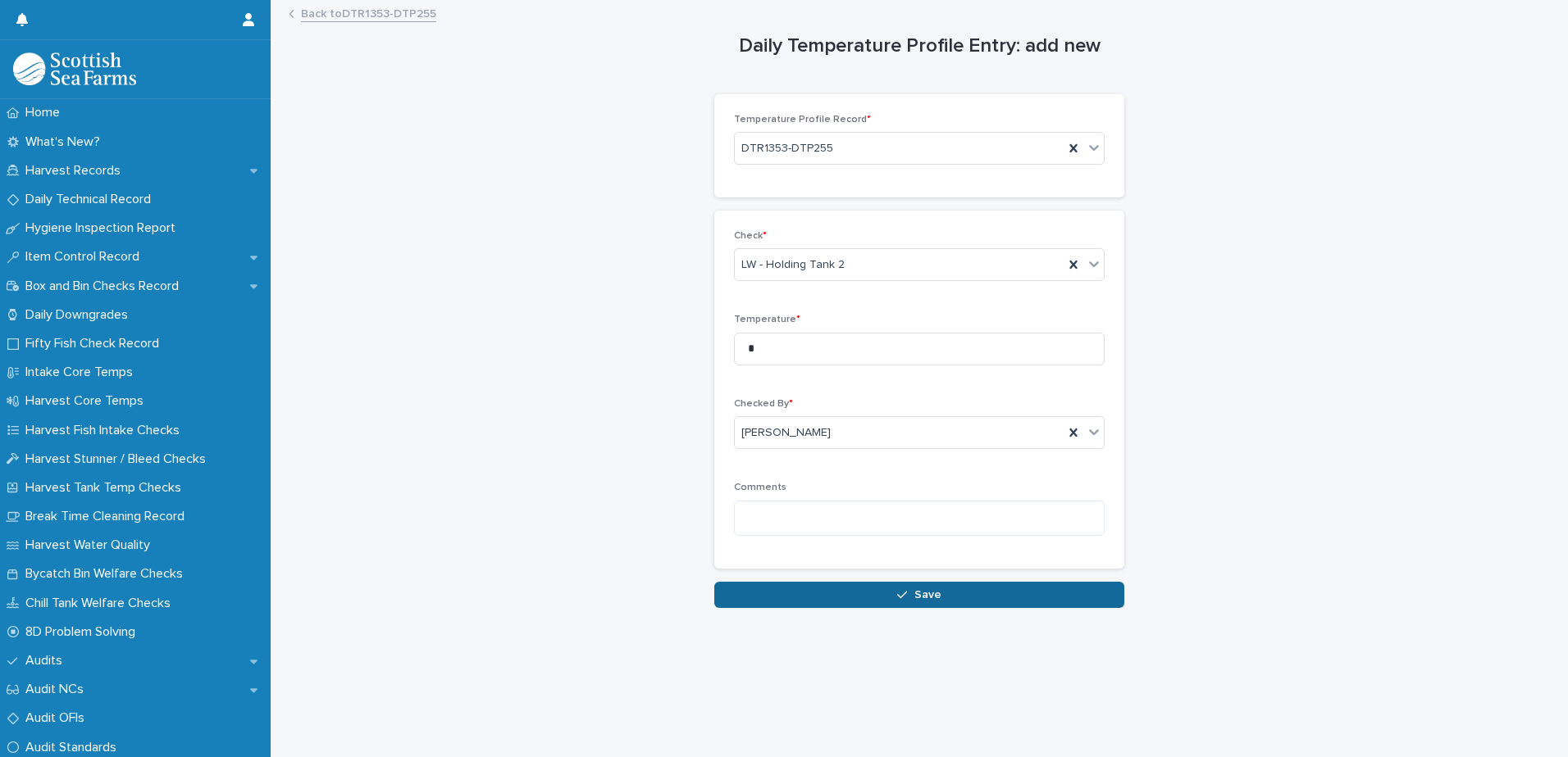
click at [897, 597] on icon "button" at bounding box center [902, 595] width 10 height 12
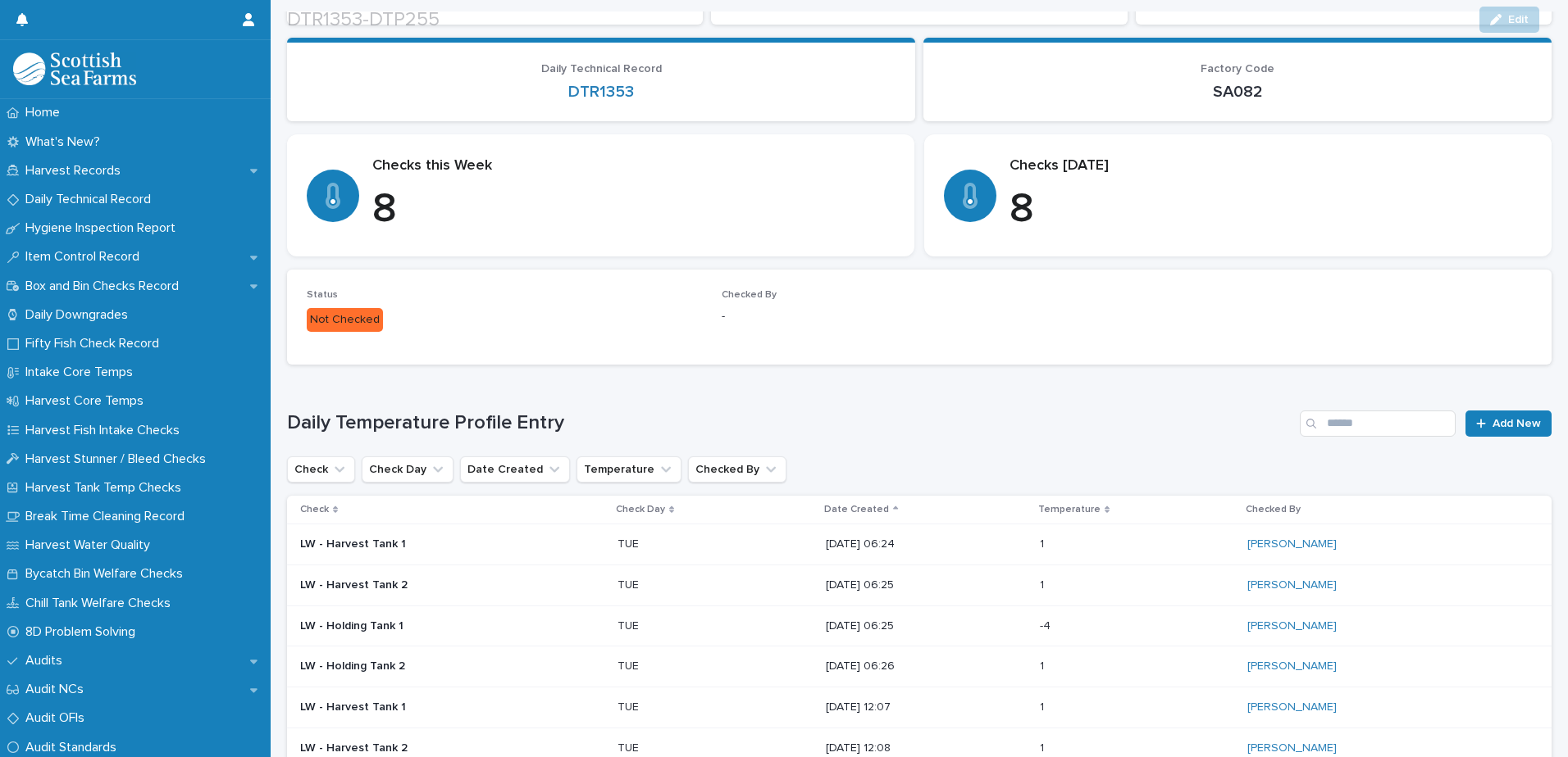
scroll to position [410, 0]
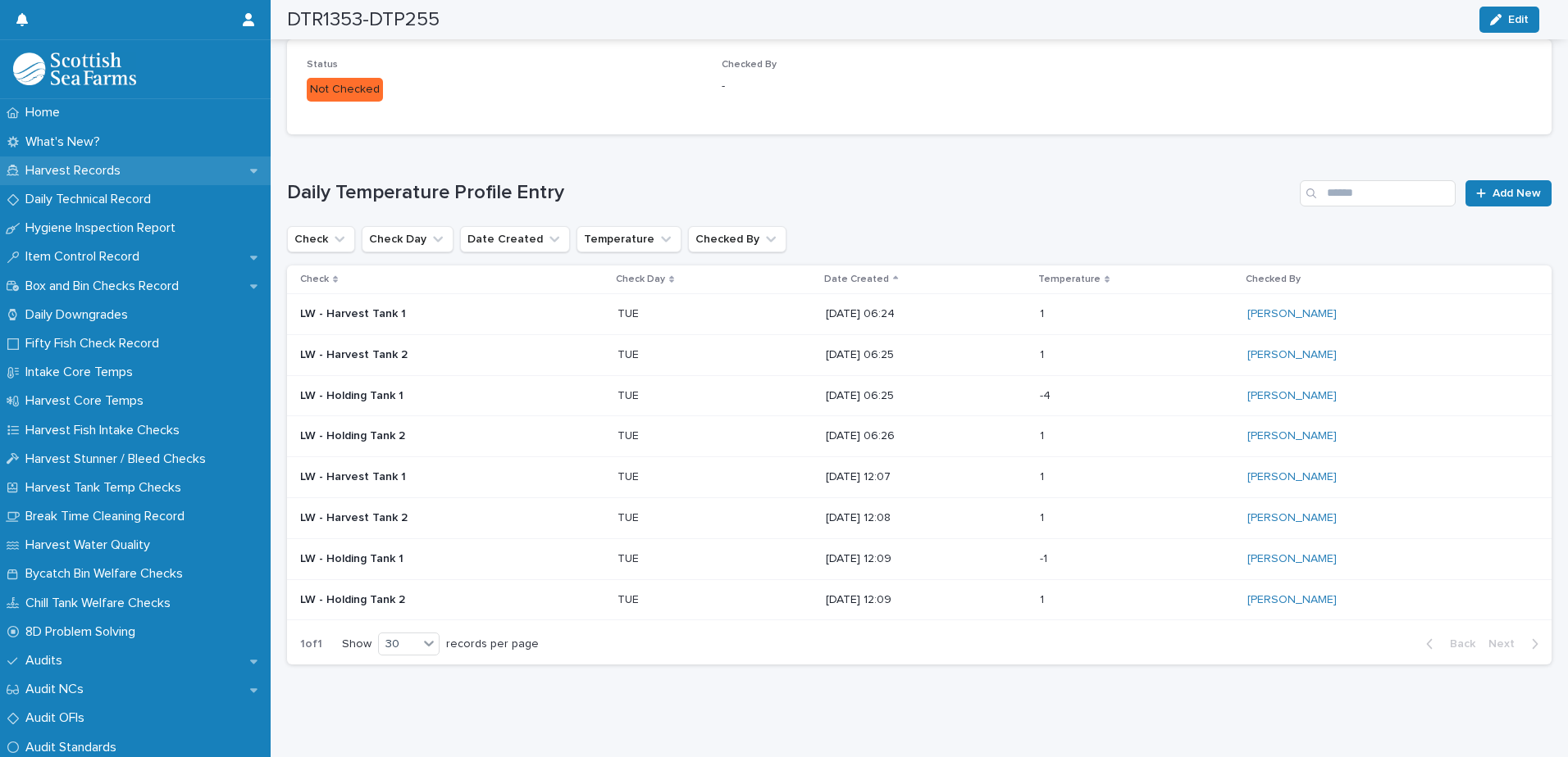
click at [99, 172] on p "Harvest Records" at bounding box center [76, 170] width 115 height 15
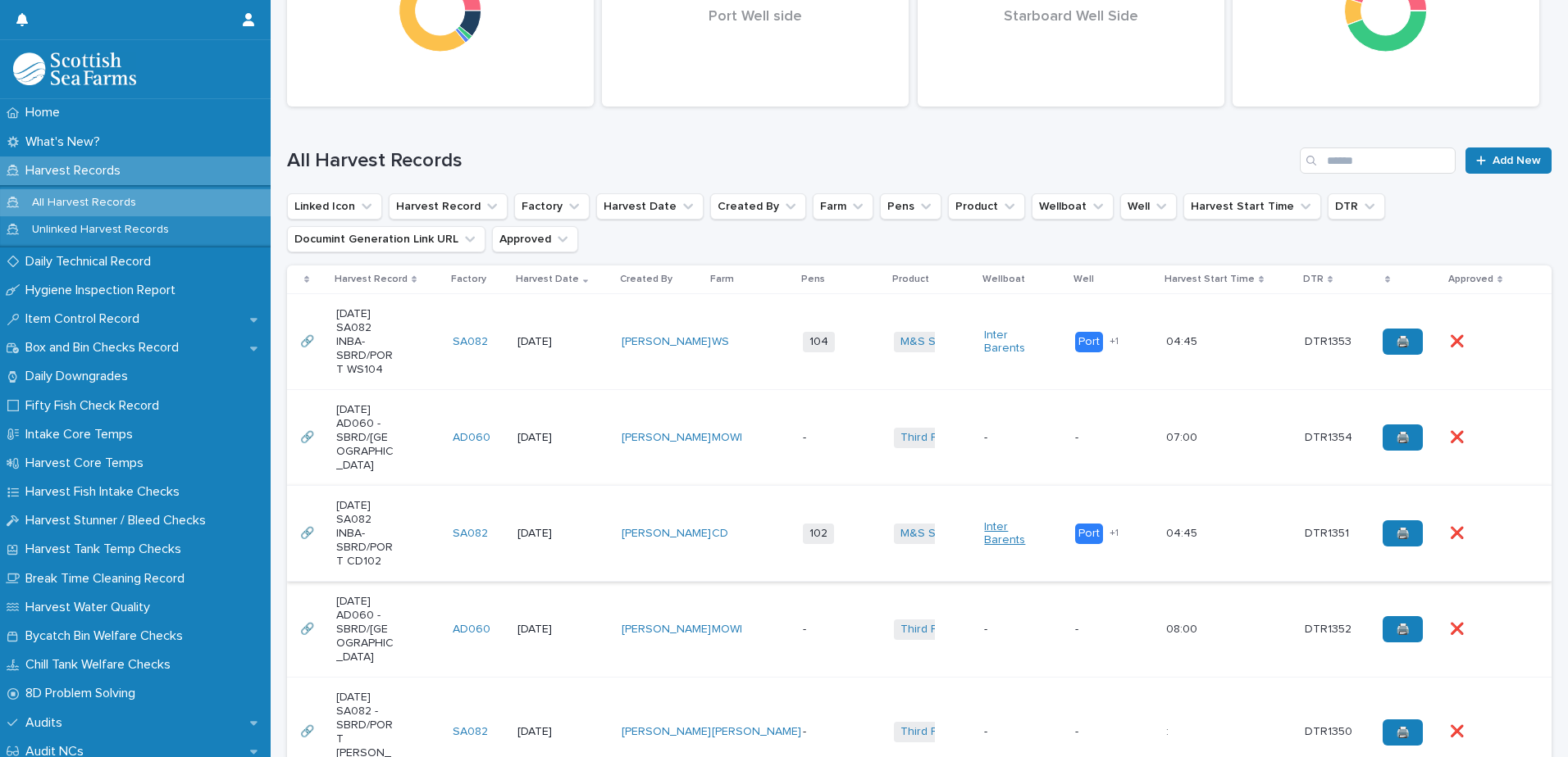
scroll to position [410, 0]
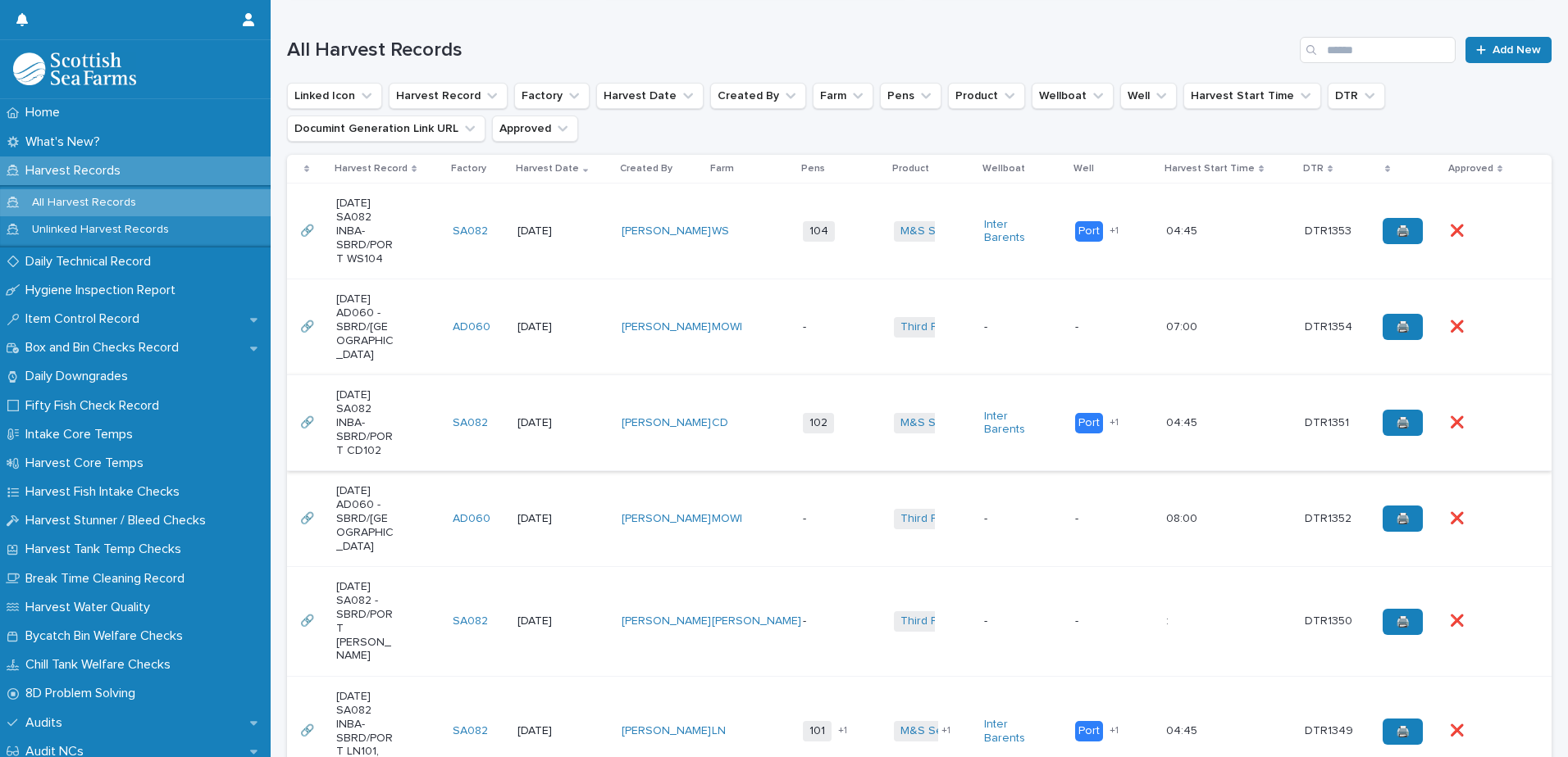
click at [684, 195] on td "[PERSON_NAME]" at bounding box center [660, 232] width 91 height 96
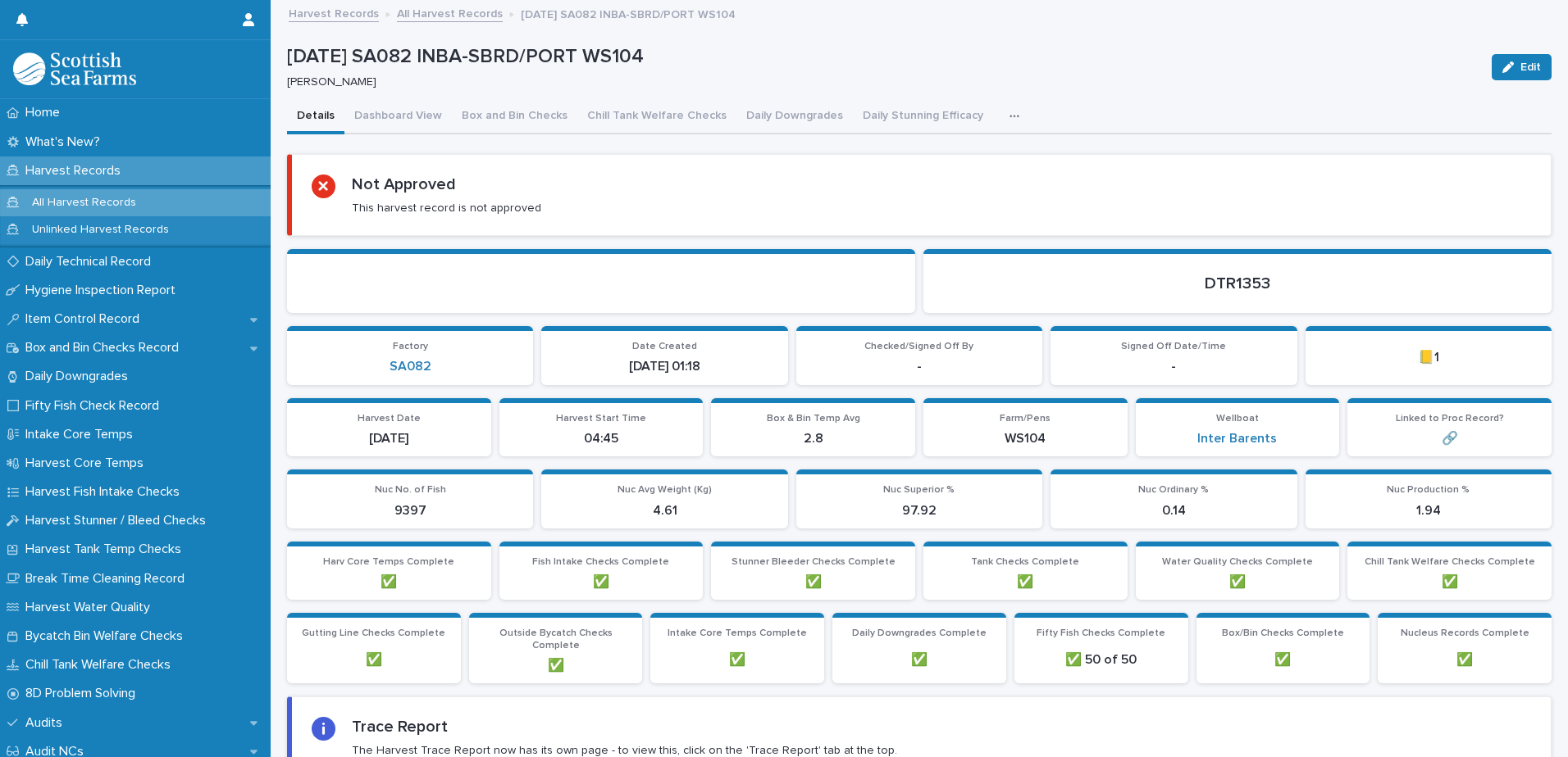
click at [1010, 119] on div "button" at bounding box center [1018, 116] width 16 height 12
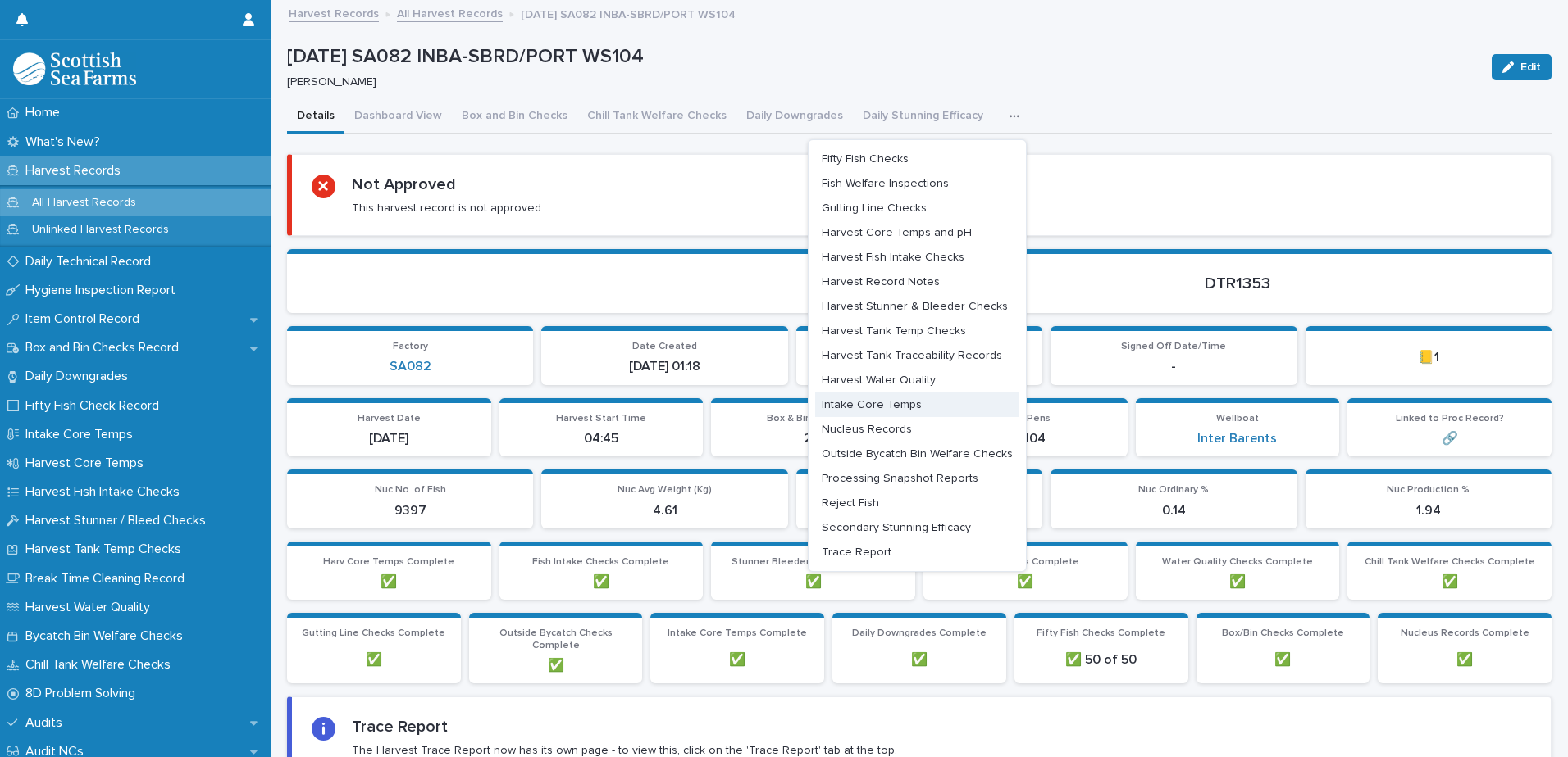
click at [901, 407] on span "Intake Core Temps" at bounding box center [871, 405] width 100 height 12
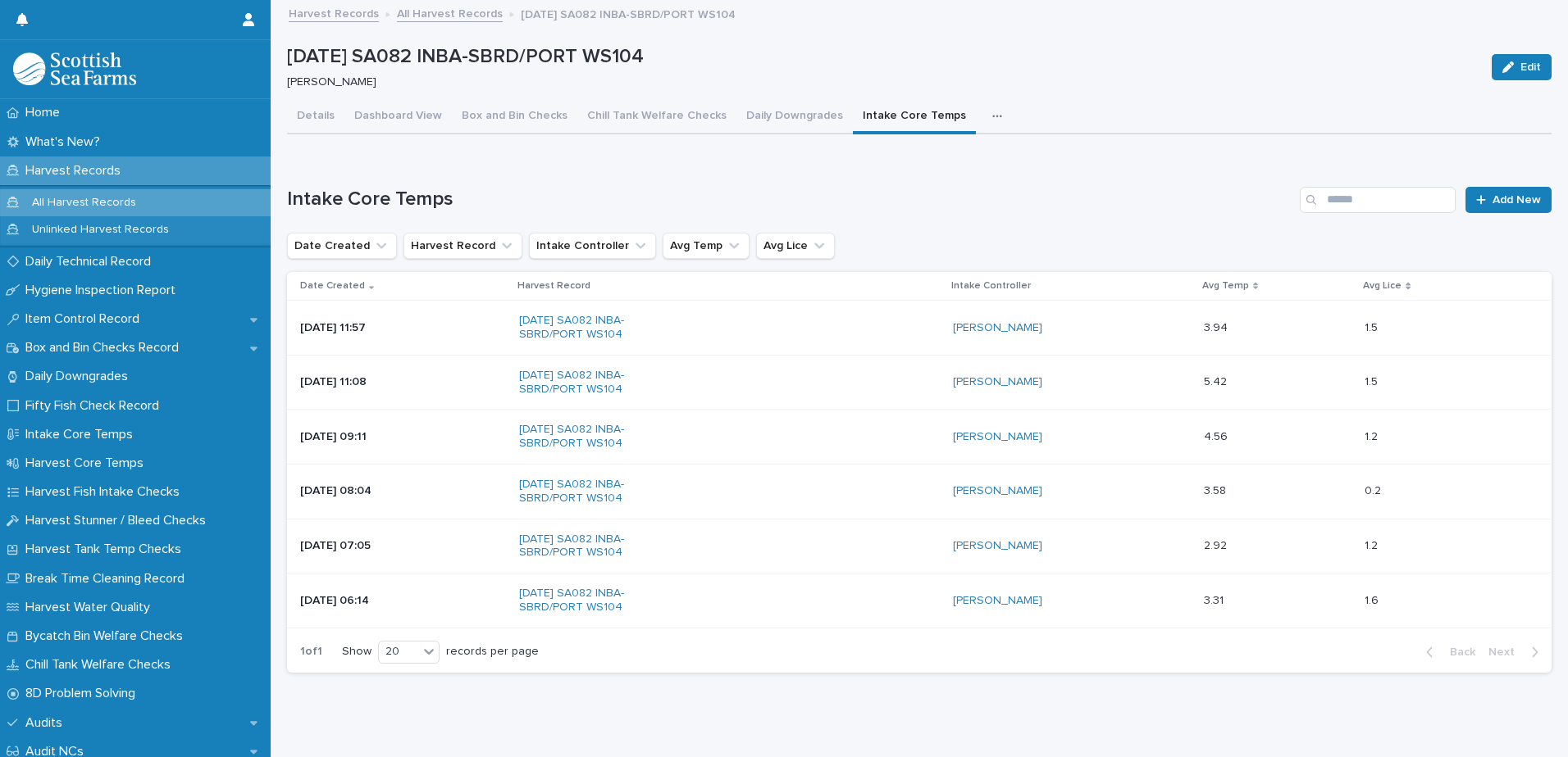
click at [110, 209] on p "All Harvest Records" at bounding box center [84, 202] width 131 height 14
